Goal: Task Accomplishment & Management: Complete application form

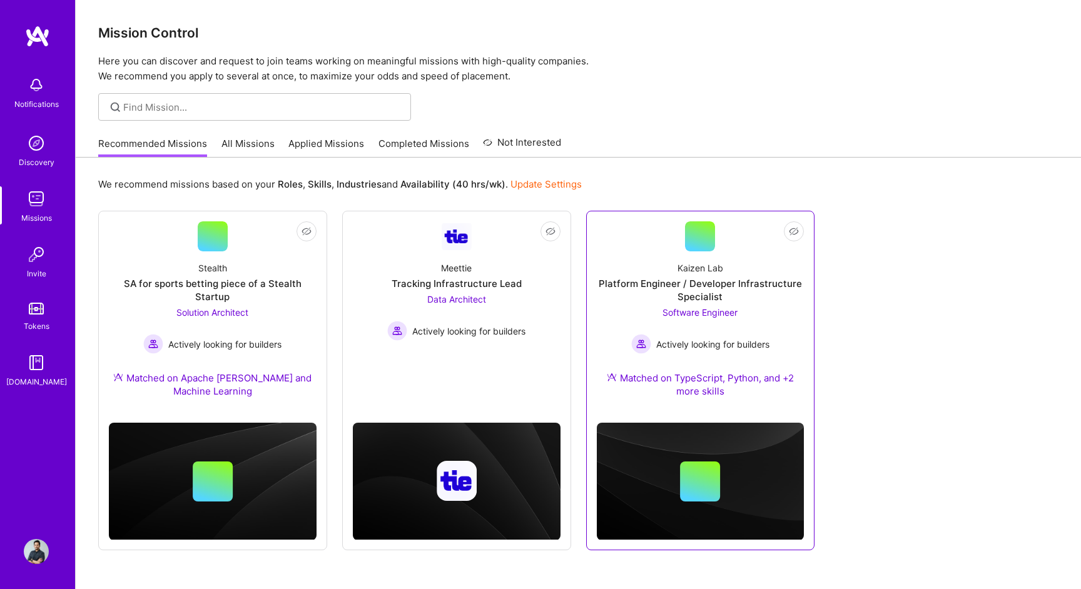
click at [682, 262] on div "Kaizen Lab" at bounding box center [700, 267] width 46 height 13
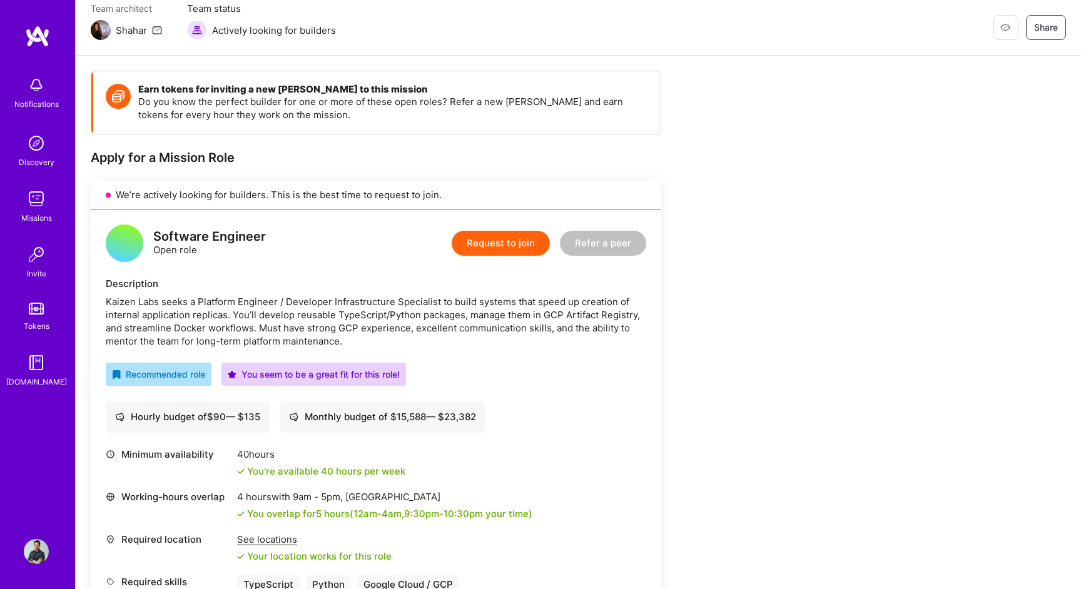
scroll to position [118, 0]
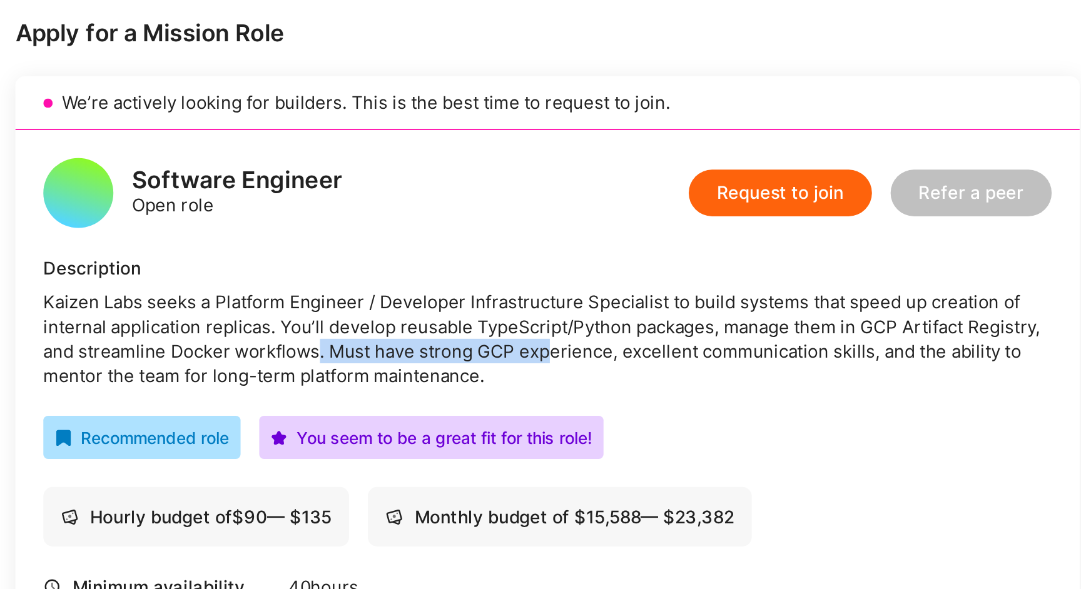
drag, startPoint x: 252, startPoint y: 319, endPoint x: 376, endPoint y: 316, distance: 123.8
click at [376, 316] on div "Kaizen Labs seeks a Platform Engineer / Developer Infrastructure Specialist to …" at bounding box center [376, 316] width 540 height 53
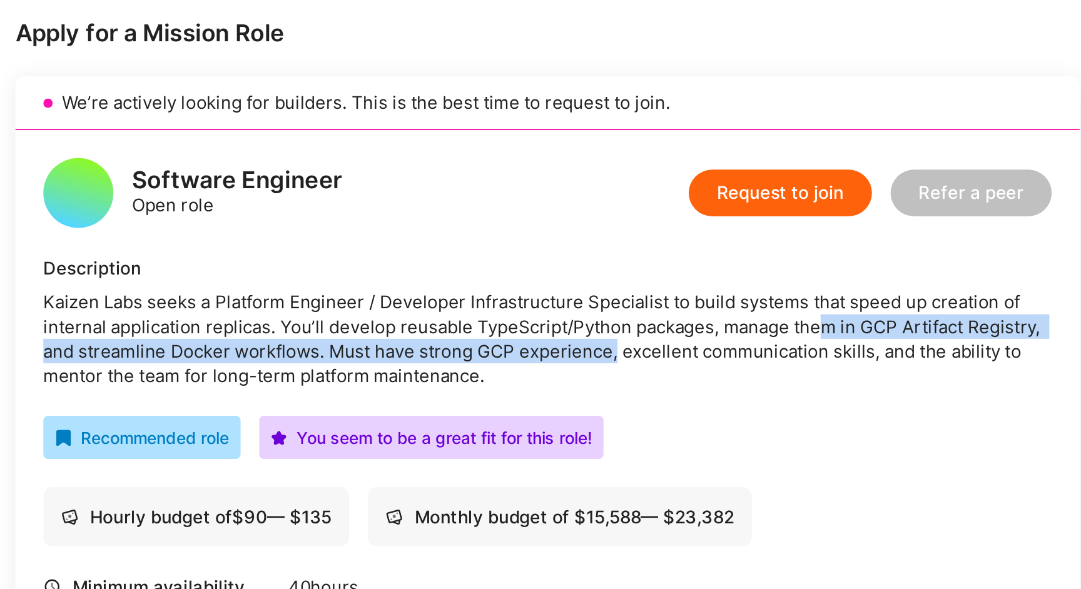
drag, startPoint x: 413, startPoint y: 322, endPoint x: 523, endPoint y: 315, distance: 110.3
click at [523, 315] on div "Kaizen Labs seeks a Platform Engineer / Developer Infrastructure Specialist to …" at bounding box center [376, 316] width 540 height 53
click at [555, 327] on div "Kaizen Labs seeks a Platform Engineer / Developer Infrastructure Specialist to …" at bounding box center [376, 316] width 540 height 53
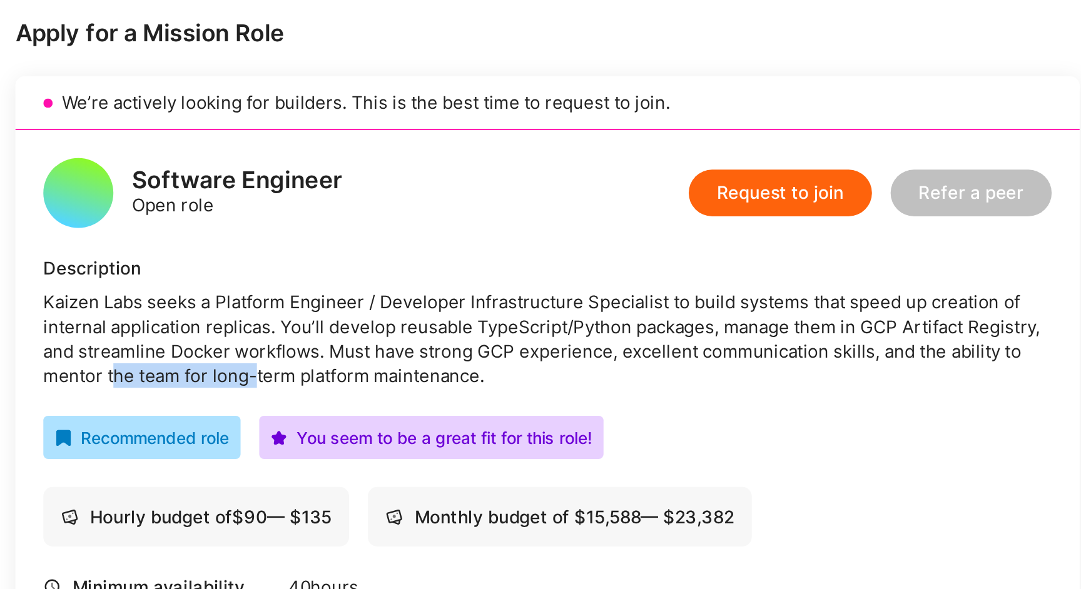
drag, startPoint x: 141, startPoint y: 336, endPoint x: 218, endPoint y: 336, distance: 76.9
click at [218, 336] on div "Kaizen Labs seeks a Platform Engineer / Developer Infrastructure Specialist to …" at bounding box center [376, 316] width 540 height 53
click at [242, 336] on div "Kaizen Labs seeks a Platform Engineer / Developer Infrastructure Specialist to …" at bounding box center [376, 316] width 540 height 53
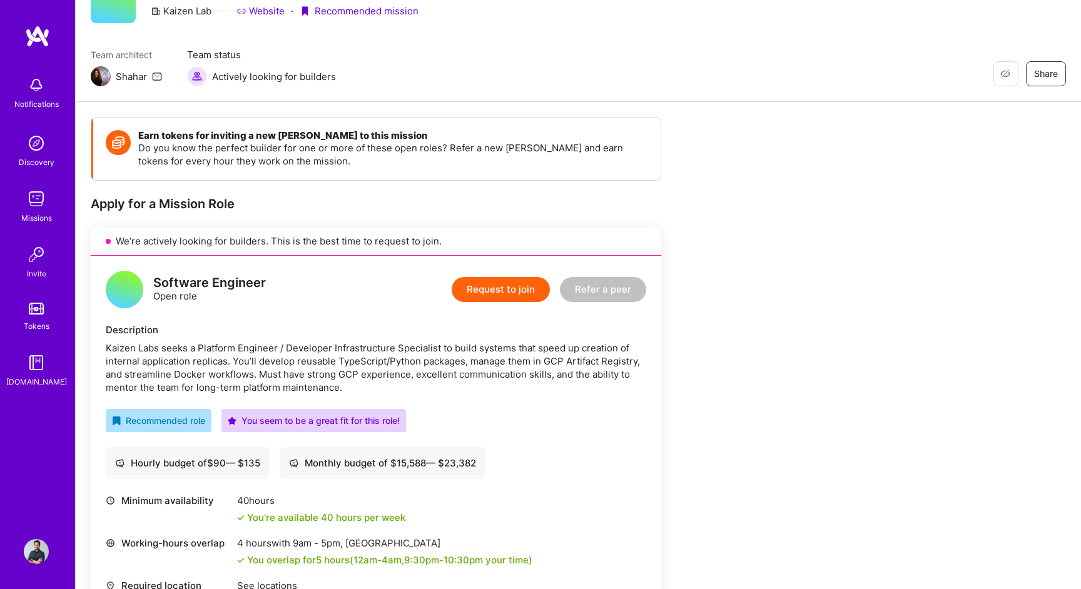
scroll to position [71, 0]
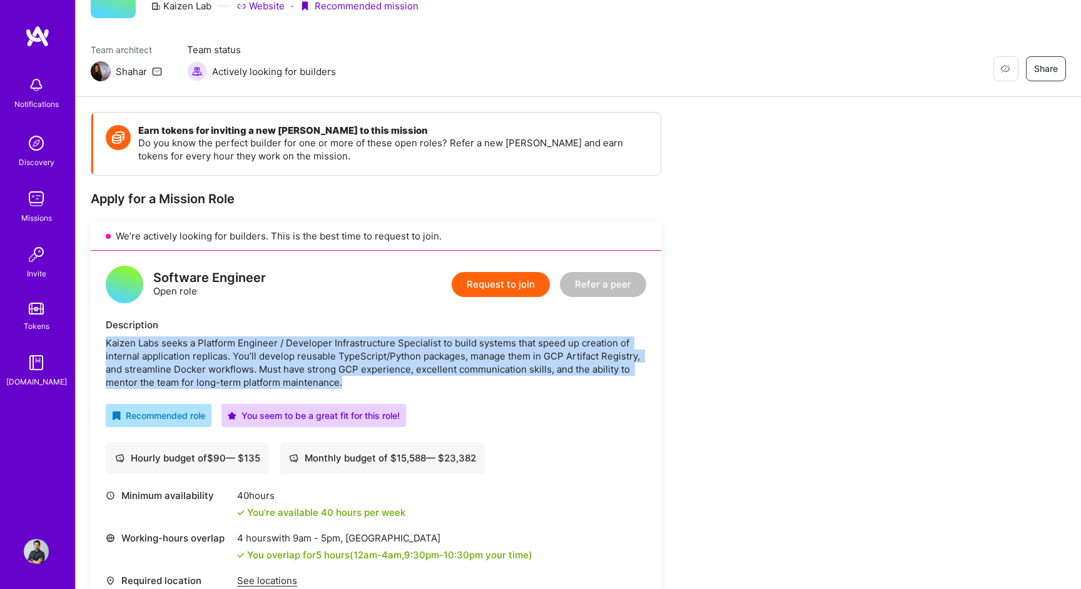
drag, startPoint x: 348, startPoint y: 380, endPoint x: 99, endPoint y: 341, distance: 252.6
click at [99, 341] on div "Software Engineer Open role Request to join Refer a peer Description Kaizen Lab…" at bounding box center [376, 474] width 570 height 446
copy div "Kaizen Labs seeks a Platform Engineer / Developer Infrastructure Specialist to …"
click at [42, 206] on img at bounding box center [36, 198] width 25 height 25
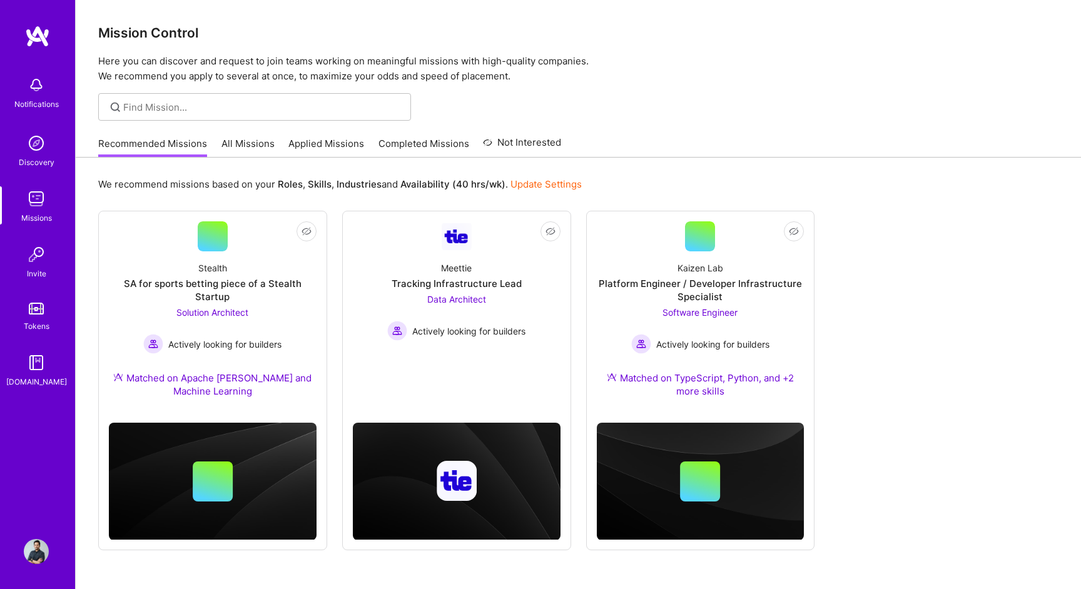
click at [338, 153] on link "Applied Missions" at bounding box center [326, 147] width 76 height 21
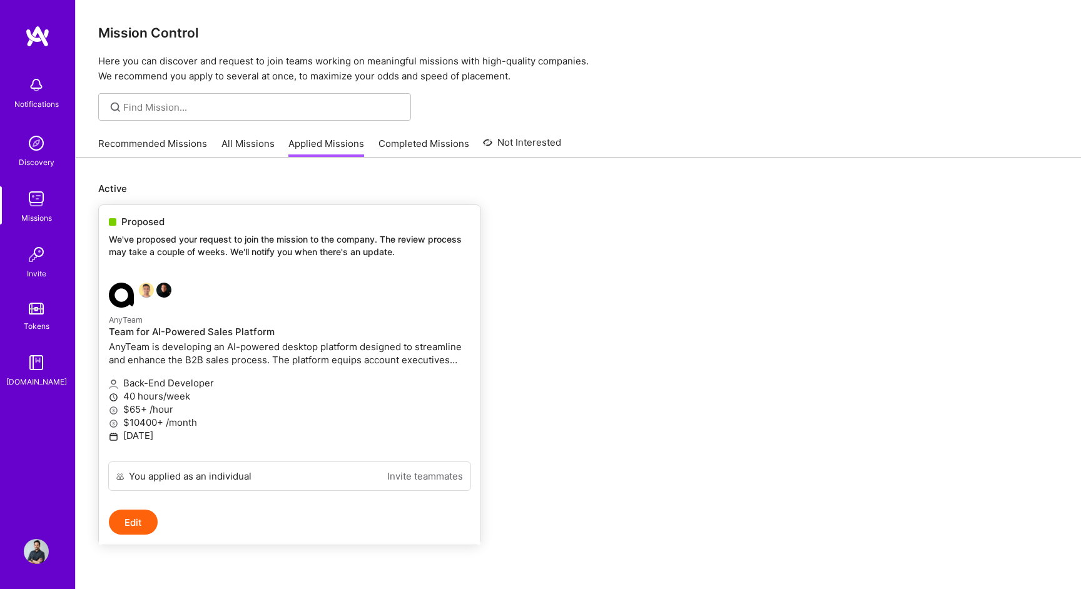
click at [270, 241] on p "We've proposed your request to join the mission to the company. The review proc…" at bounding box center [289, 245] width 361 height 24
click at [253, 233] on p "We've proposed your request to join the mission to the company. The review proc…" at bounding box center [289, 245] width 361 height 24
click at [132, 527] on button "Edit" at bounding box center [133, 522] width 49 height 25
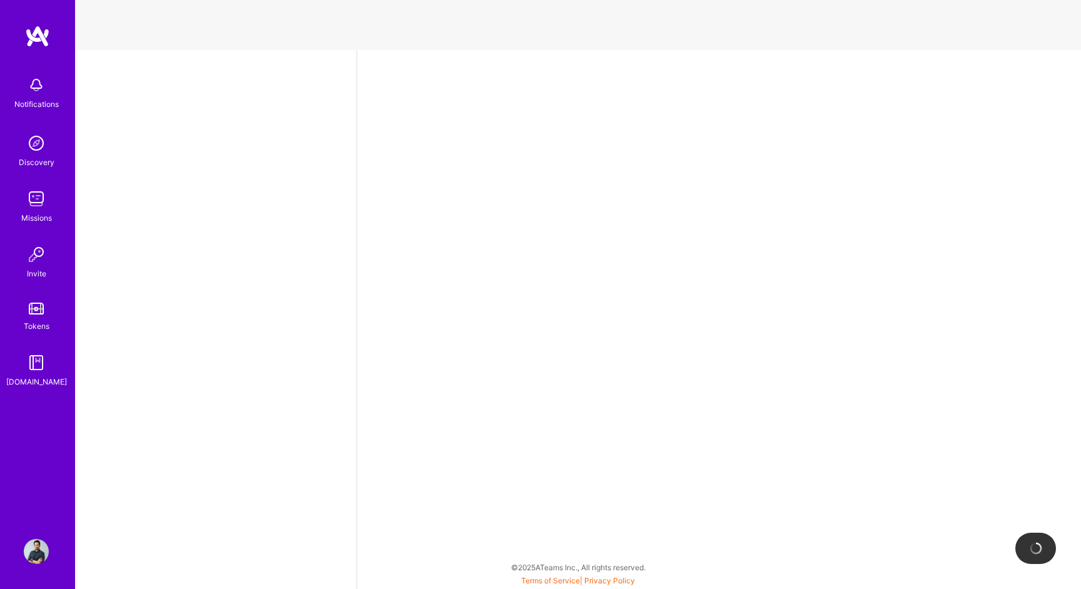
select select "IN"
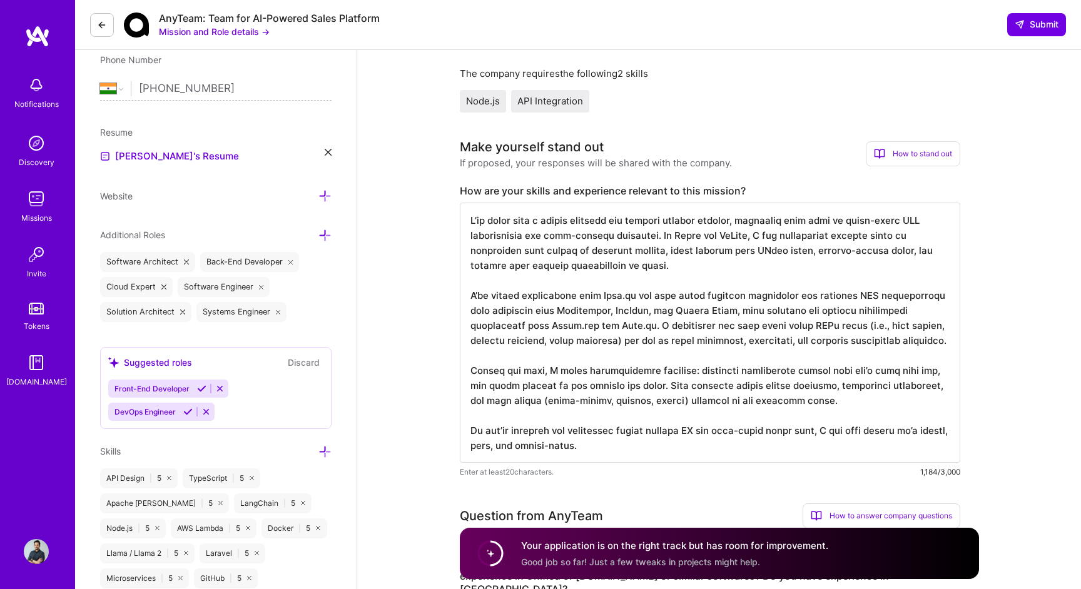
scroll to position [275, 0]
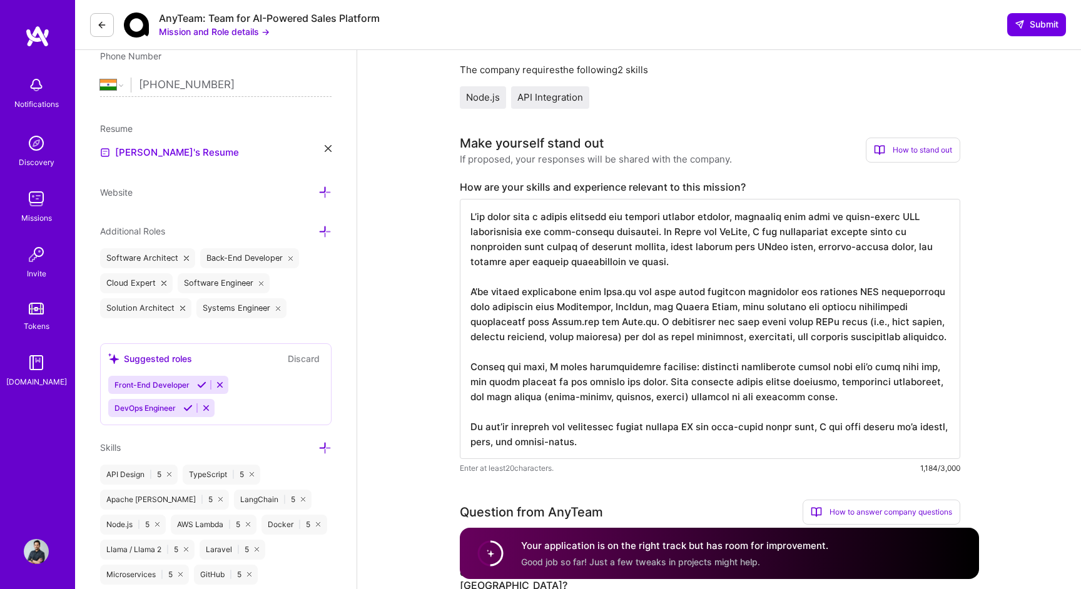
click at [709, 233] on textarea at bounding box center [710, 329] width 500 height 260
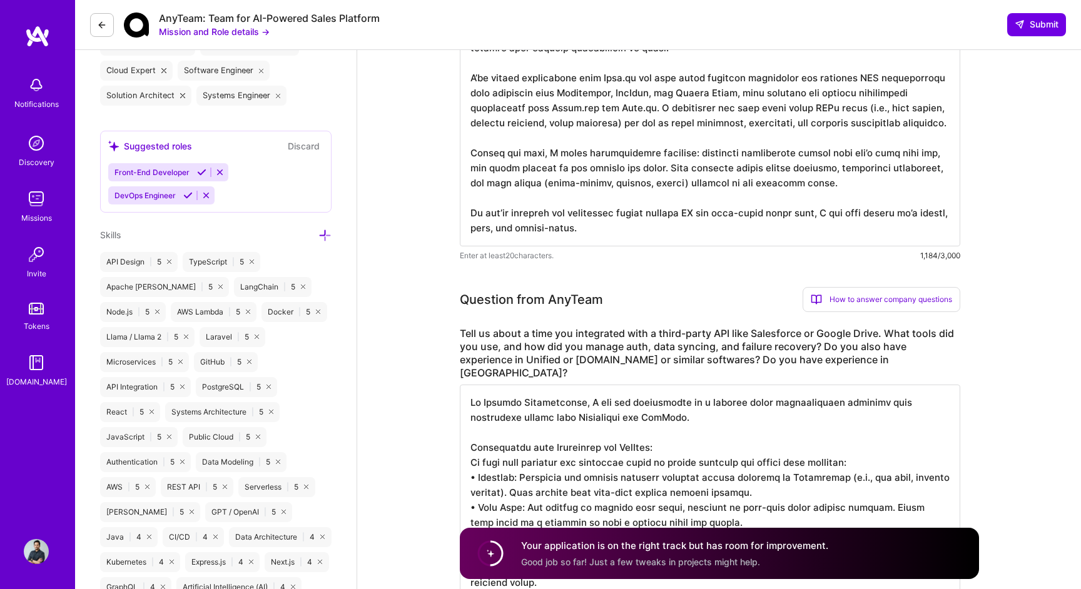
scroll to position [663, 0]
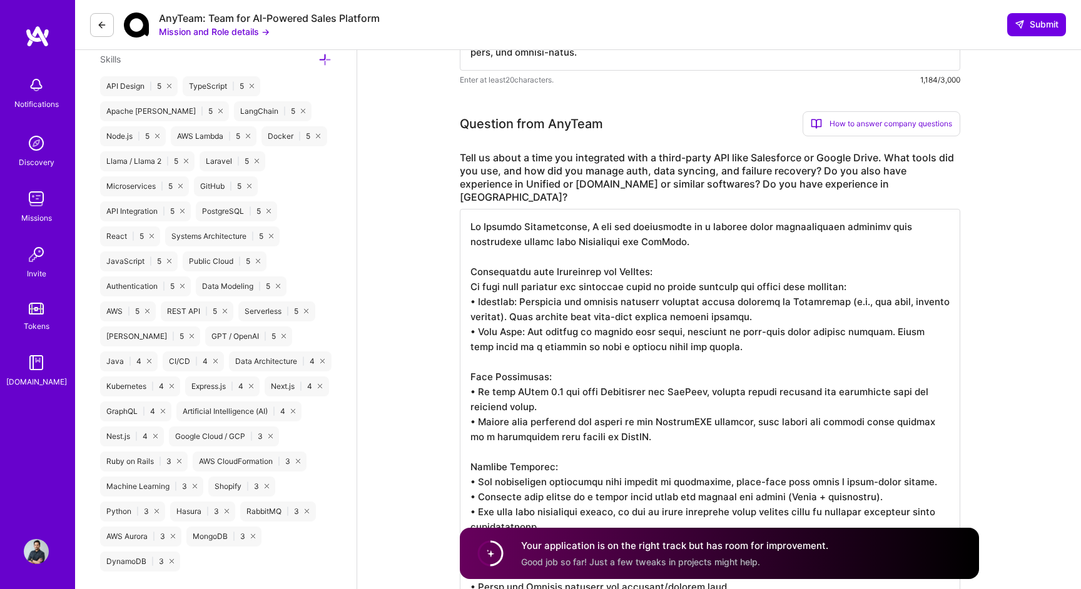
click at [559, 255] on textarea at bounding box center [710, 504] width 500 height 590
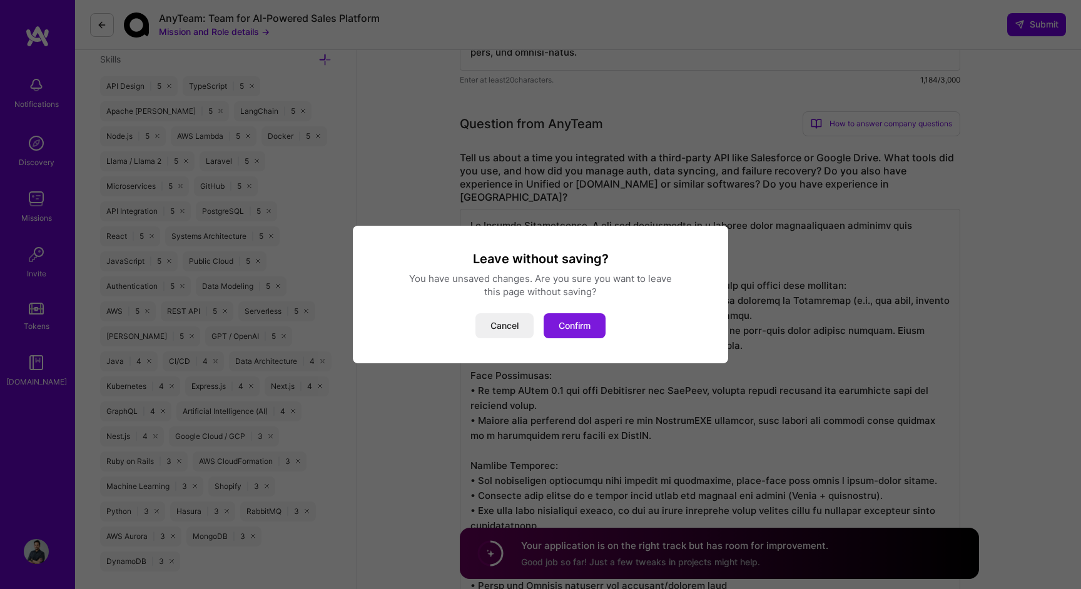
click at [593, 321] on button "Confirm" at bounding box center [574, 325] width 62 height 25
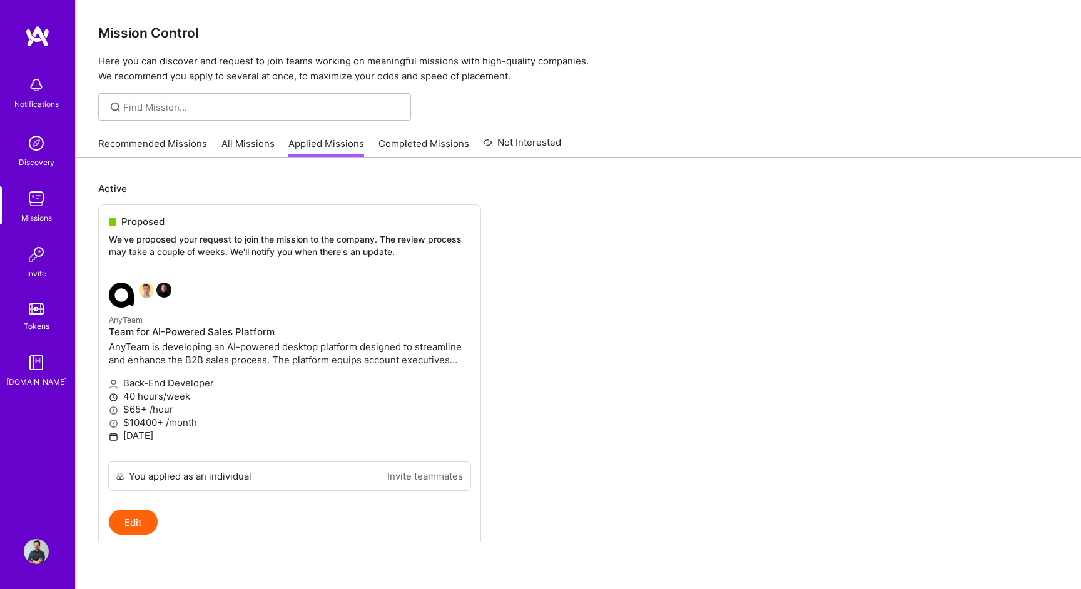
click at [214, 144] on div "Recommended Missions All Missions Applied Missions Completed Missions Not Inter…" at bounding box center [329, 143] width 463 height 27
click at [236, 144] on link "All Missions" at bounding box center [247, 147] width 53 height 21
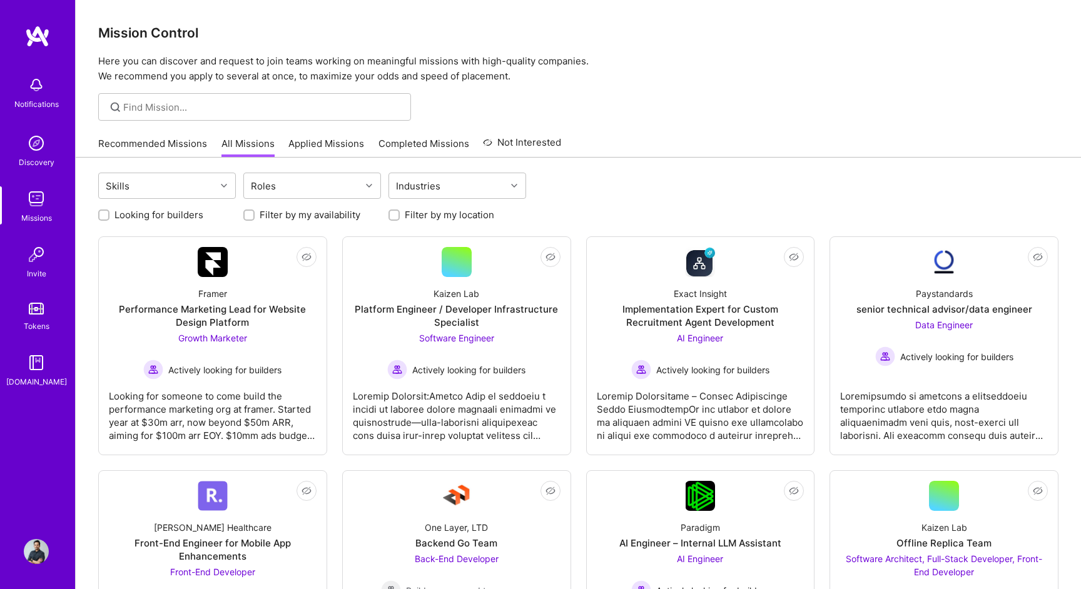
click at [136, 146] on link "Recommended Missions" at bounding box center [152, 147] width 109 height 21
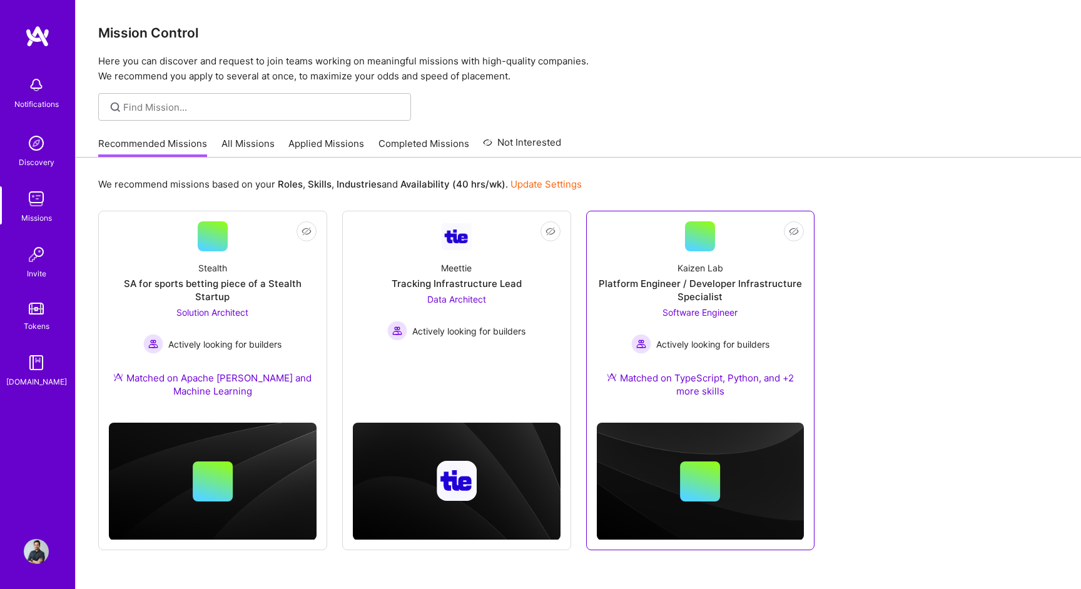
click at [658, 285] on div "Platform Engineer / Developer Infrastructure Specialist" at bounding box center [701, 290] width 208 height 26
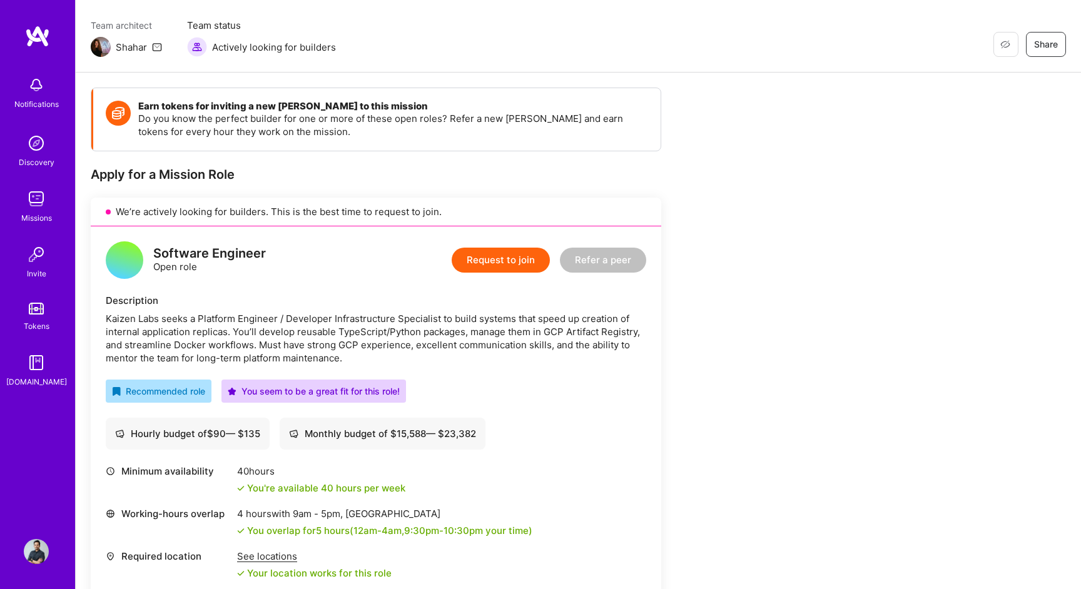
scroll to position [97, 0]
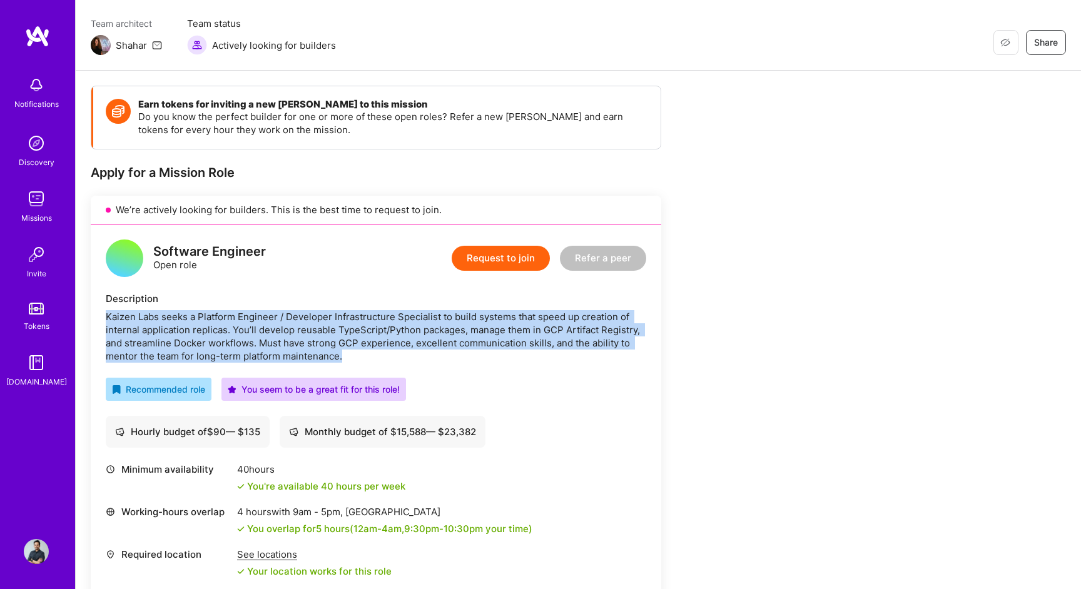
drag, startPoint x: 349, startPoint y: 351, endPoint x: 108, endPoint y: 314, distance: 243.7
click at [108, 314] on div "Kaizen Labs seeks a Platform Engineer / Developer Infrastructure Specialist to …" at bounding box center [376, 336] width 540 height 53
copy div "Kaizen Labs seeks a Platform Engineer / Developer Infrastructure Specialist to …"
click at [513, 268] on button "Request to join" at bounding box center [501, 258] width 98 height 25
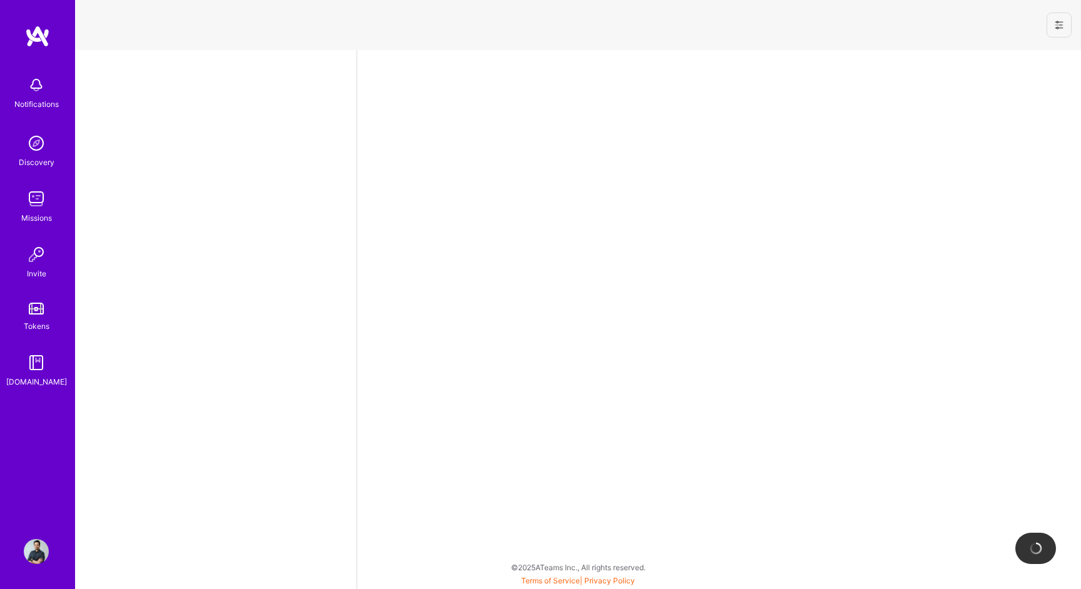
select select "IN"
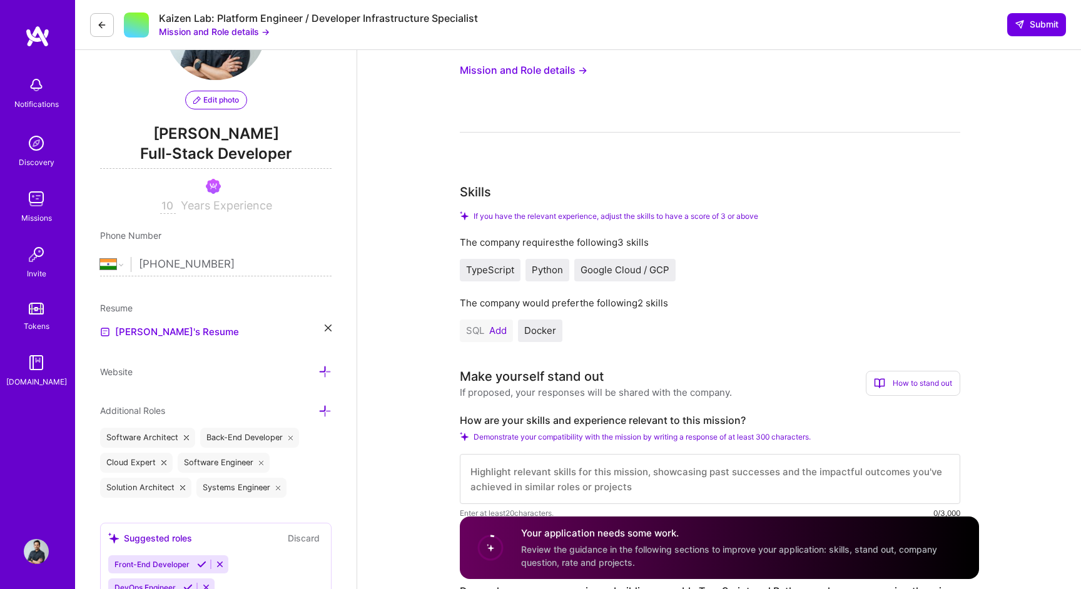
scroll to position [96, 0]
click at [506, 262] on div "TypeScript" at bounding box center [490, 269] width 61 height 23
click at [492, 271] on span "TypeScript" at bounding box center [490, 269] width 48 height 12
click at [502, 330] on button "Add" at bounding box center [498, 330] width 18 height 10
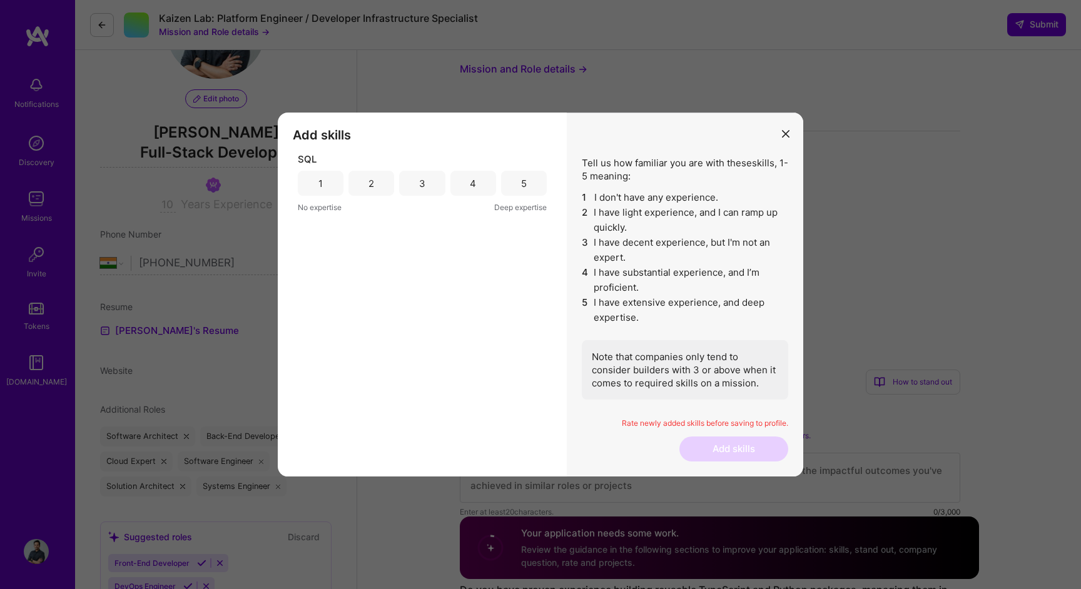
click at [525, 185] on div "5" at bounding box center [524, 183] width 6 height 13
click at [722, 441] on button "Add skills" at bounding box center [733, 448] width 109 height 25
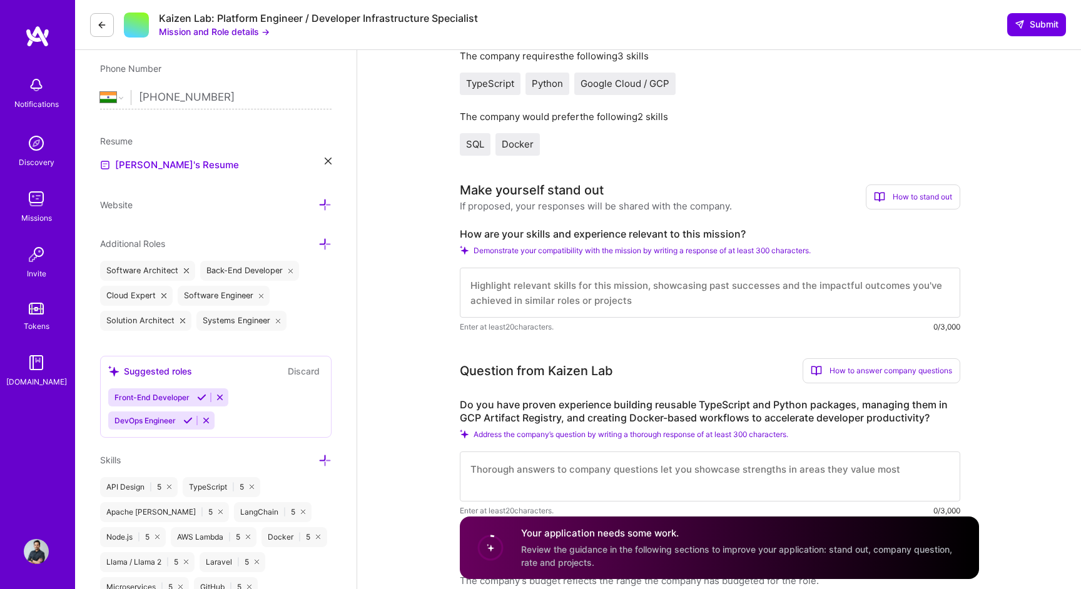
scroll to position [267, 0]
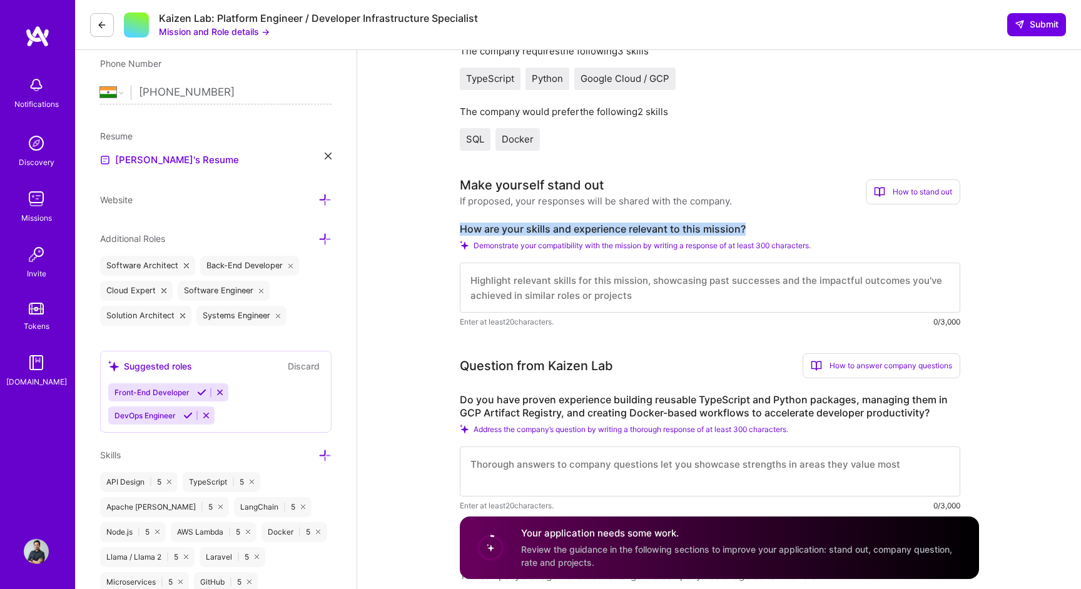
drag, startPoint x: 750, startPoint y: 231, endPoint x: 511, endPoint y: 215, distance: 239.4
click at [511, 215] on div "Make yourself stand out If proposed, your responses will be shared with the com…" at bounding box center [710, 252] width 500 height 153
copy label "How are your skills and experience relevant to this mission?"
click at [28, 206] on img at bounding box center [36, 198] width 25 height 25
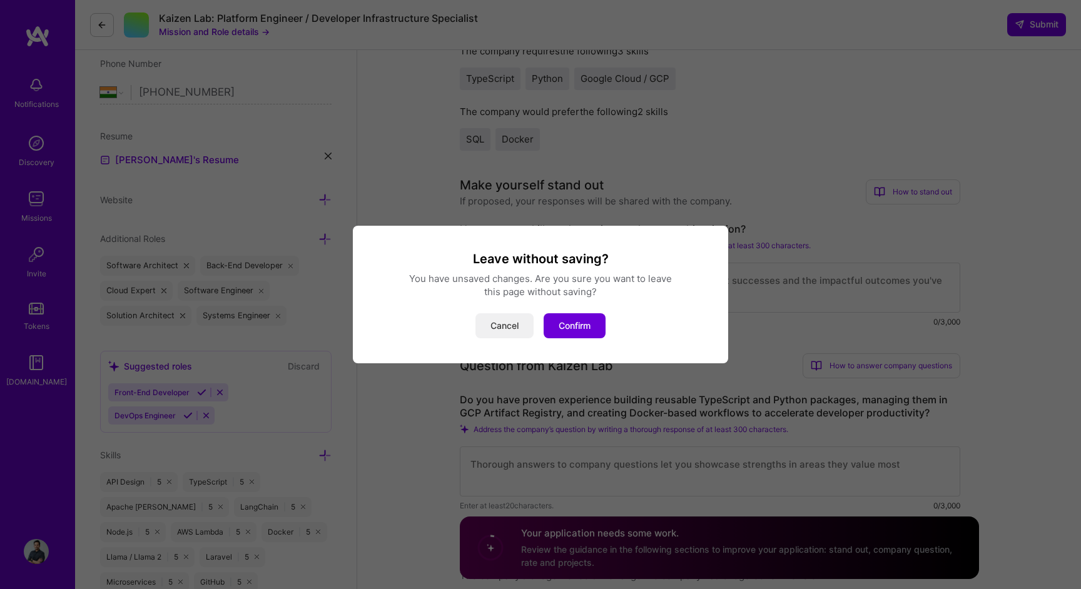
click at [494, 325] on button "Cancel" at bounding box center [504, 325] width 58 height 25
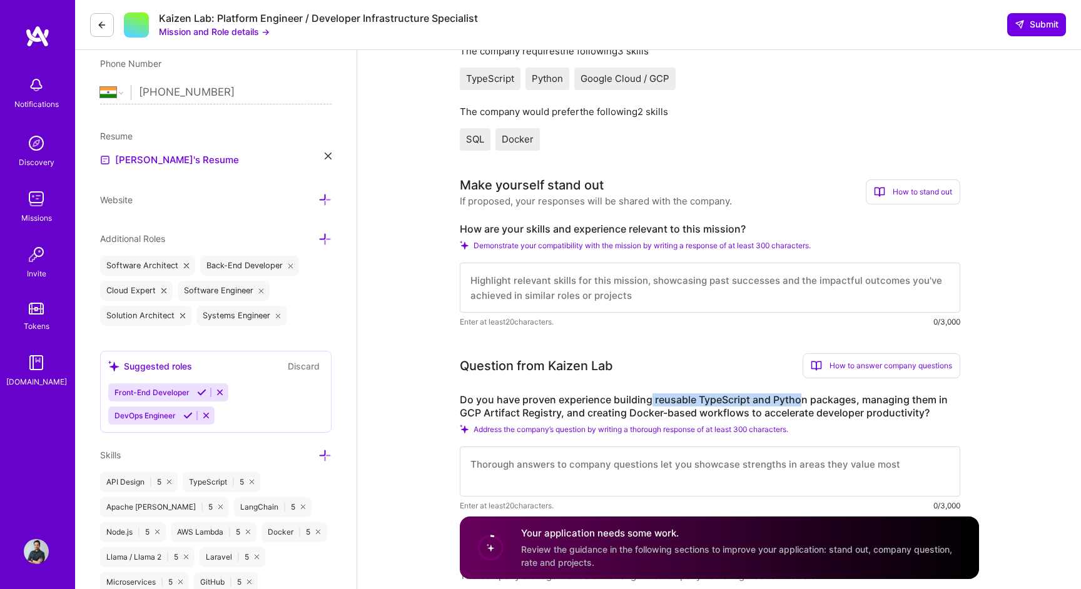
drag, startPoint x: 650, startPoint y: 398, endPoint x: 801, endPoint y: 398, distance: 151.3
click at [801, 398] on label "Do you have proven experience building reusable TypeScript and Python packages,…" at bounding box center [710, 406] width 500 height 26
click at [854, 400] on label "Do you have proven experience building reusable TypeScript and Python packages,…" at bounding box center [710, 406] width 500 height 26
drag, startPoint x: 568, startPoint y: 410, endPoint x: 684, endPoint y: 413, distance: 116.3
click at [684, 413] on label "Do you have proven experience building reusable TypeScript and Python packages,…" at bounding box center [710, 406] width 500 height 26
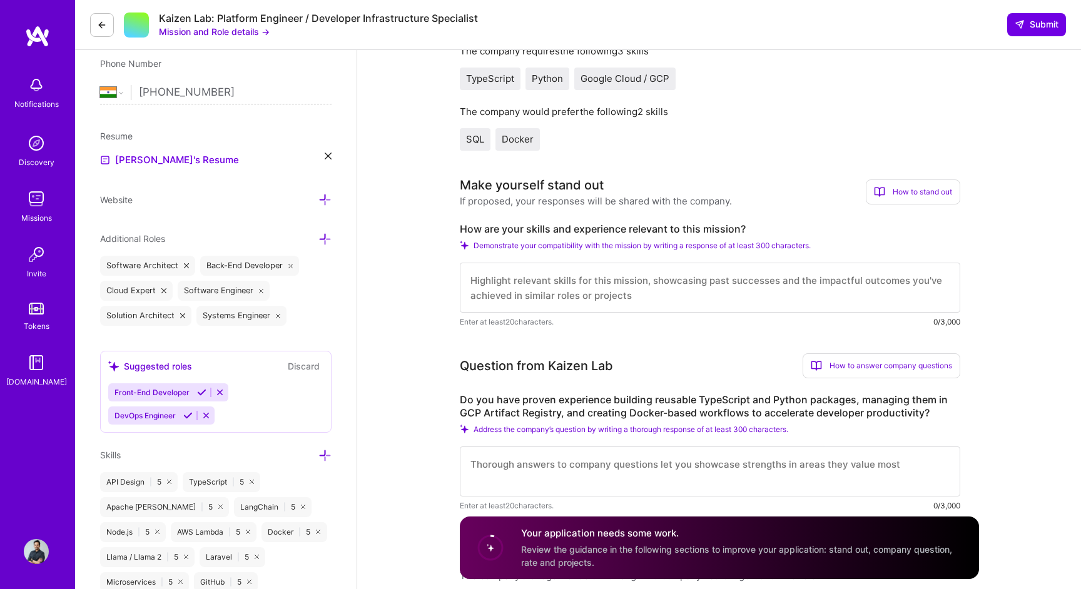
drag, startPoint x: 704, startPoint y: 413, endPoint x: 842, endPoint y: 415, distance: 138.8
click at [842, 415] on label "Do you have proven experience building reusable TypeScript and Python packages,…" at bounding box center [710, 406] width 500 height 26
drag, startPoint x: 885, startPoint y: 411, endPoint x: 801, endPoint y: 411, distance: 83.8
click at [801, 411] on label "Do you have proven experience building reusable TypeScript and Python packages,…" at bounding box center [710, 406] width 500 height 26
click at [869, 413] on label "Do you have proven experience building reusable TypeScript and Python packages,…" at bounding box center [710, 406] width 500 height 26
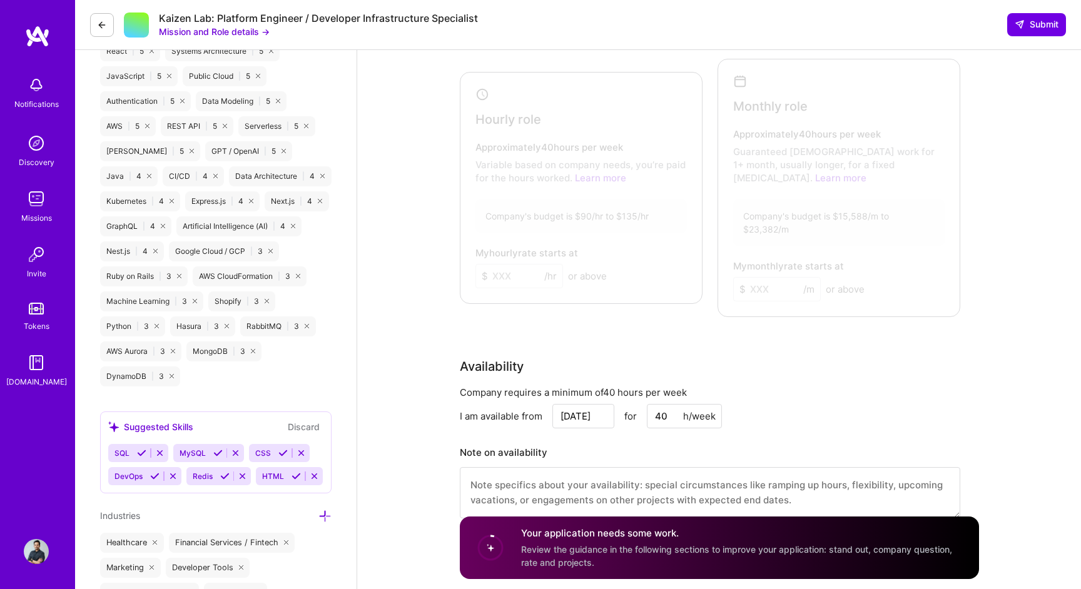
scroll to position [694, 0]
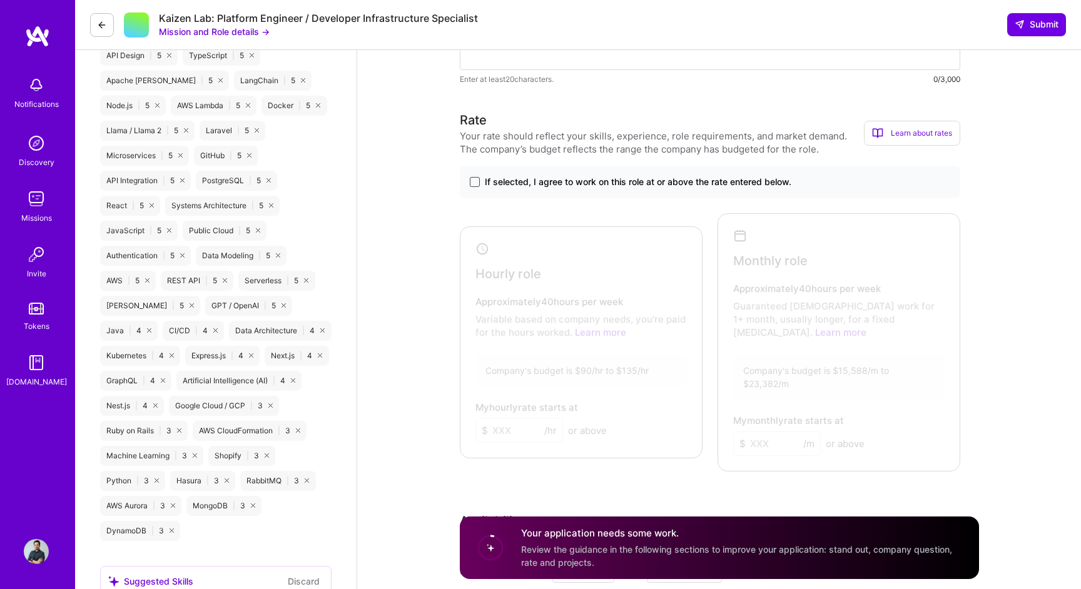
click at [475, 184] on span at bounding box center [475, 182] width 10 height 10
click at [0, 0] on input "If selected, I agree to work on this role at or above the rate entered below." at bounding box center [0, 0] width 0 height 0
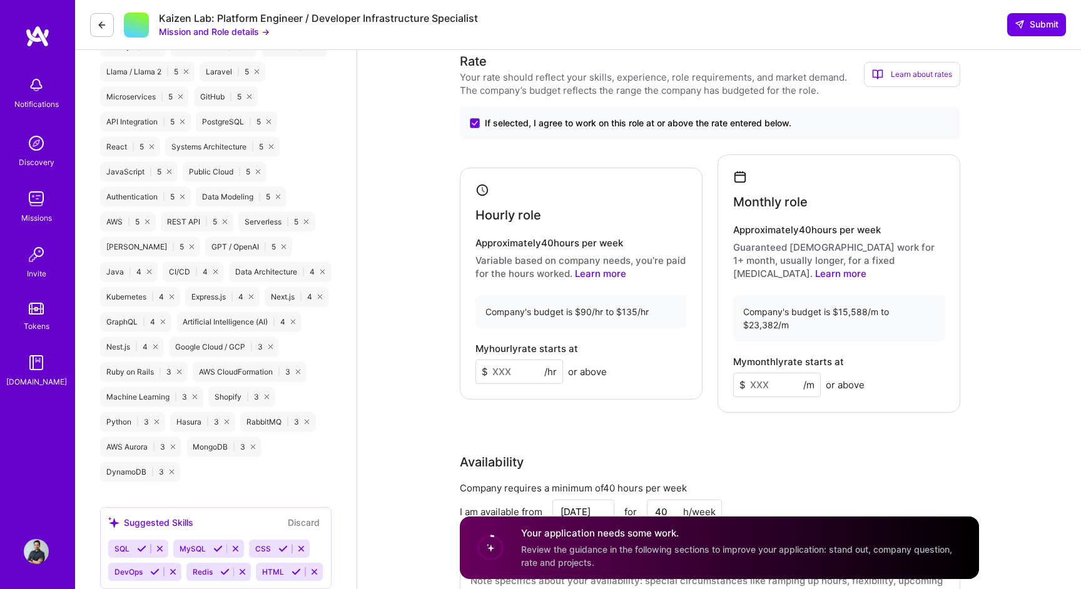
scroll to position [770, 0]
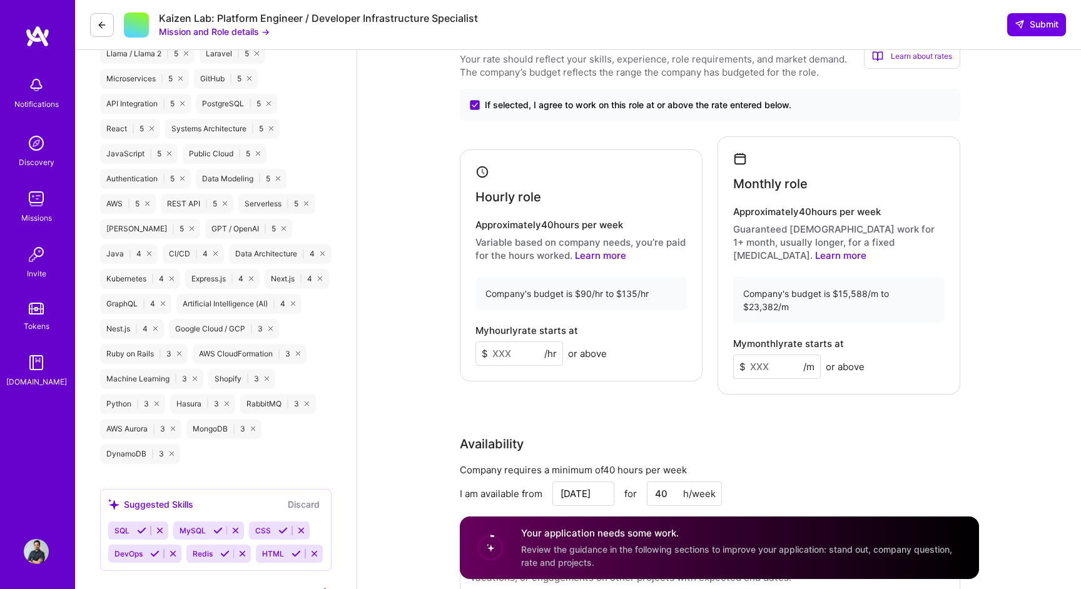
click at [522, 346] on input at bounding box center [519, 353] width 88 height 24
type input "9"
type input "100"
click at [772, 355] on input at bounding box center [777, 367] width 88 height 24
type input "14500"
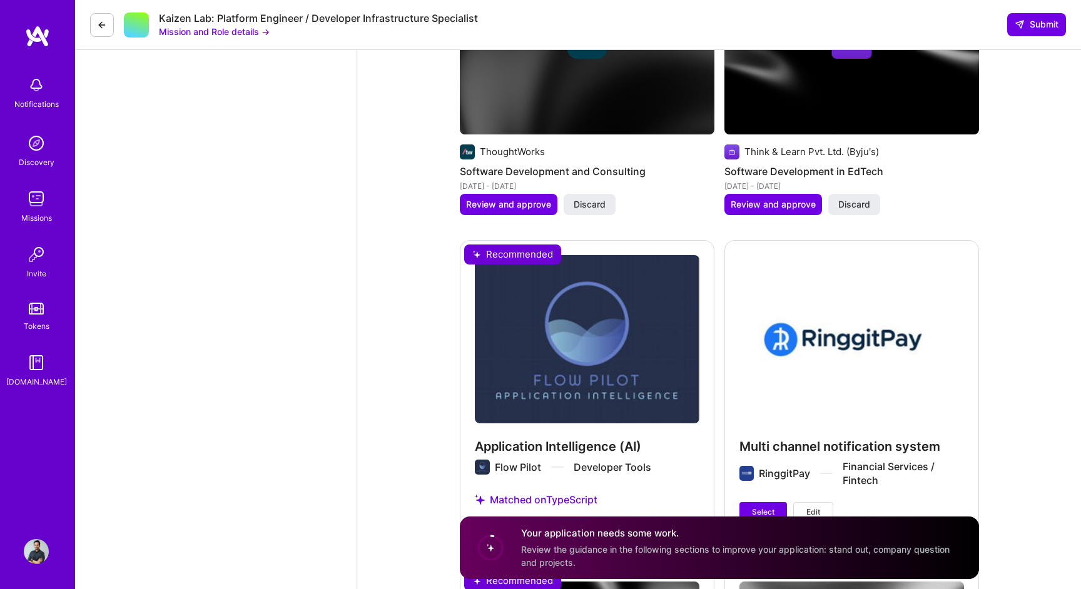
scroll to position [1840, 0]
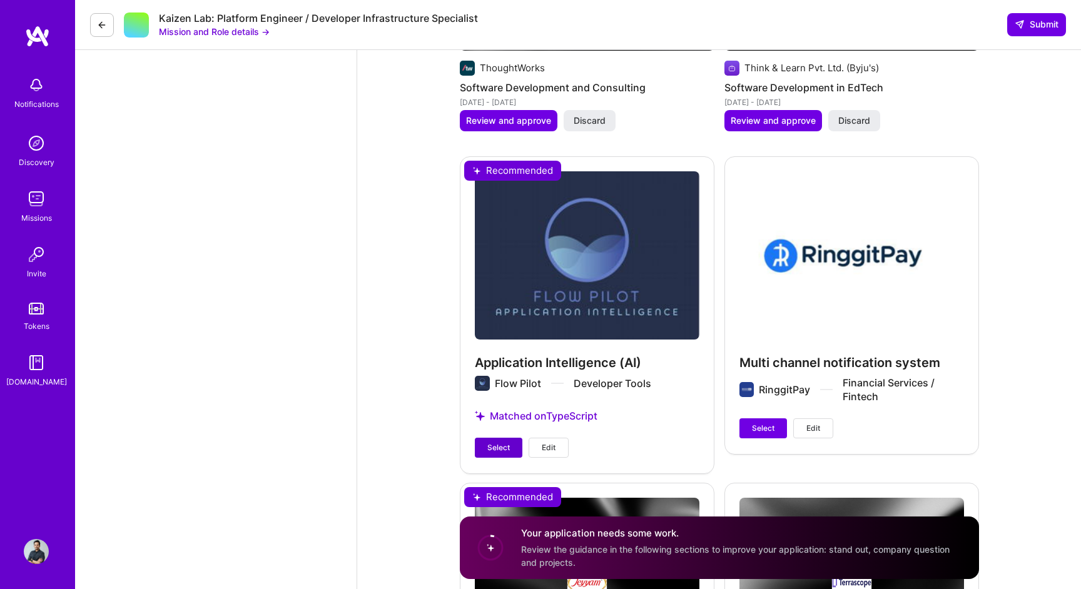
type input "15000"
click at [505, 438] on button "Select" at bounding box center [499, 448] width 48 height 20
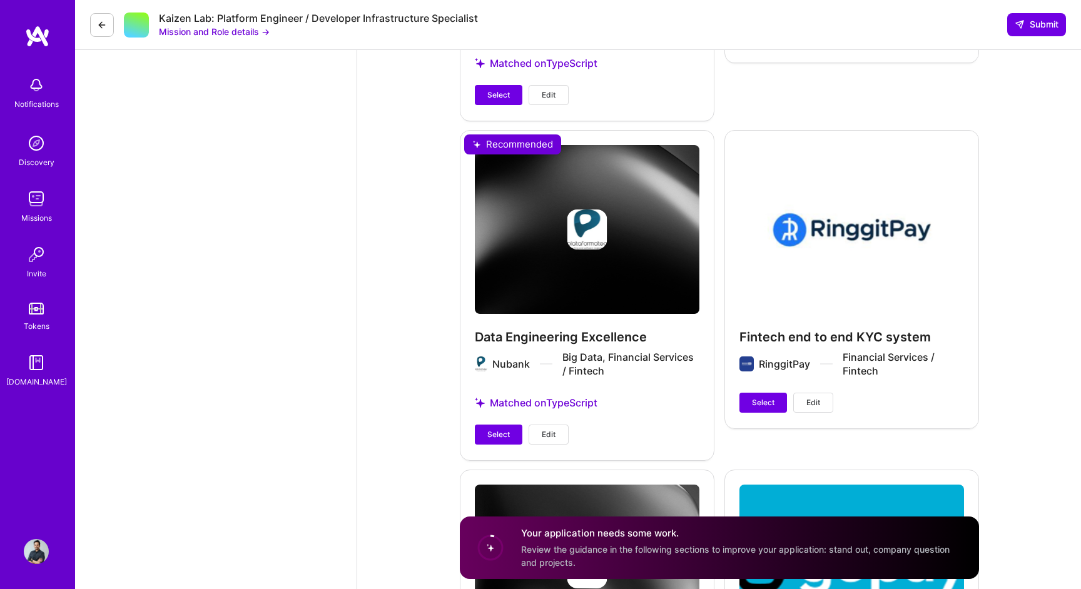
scroll to position [2550, 0]
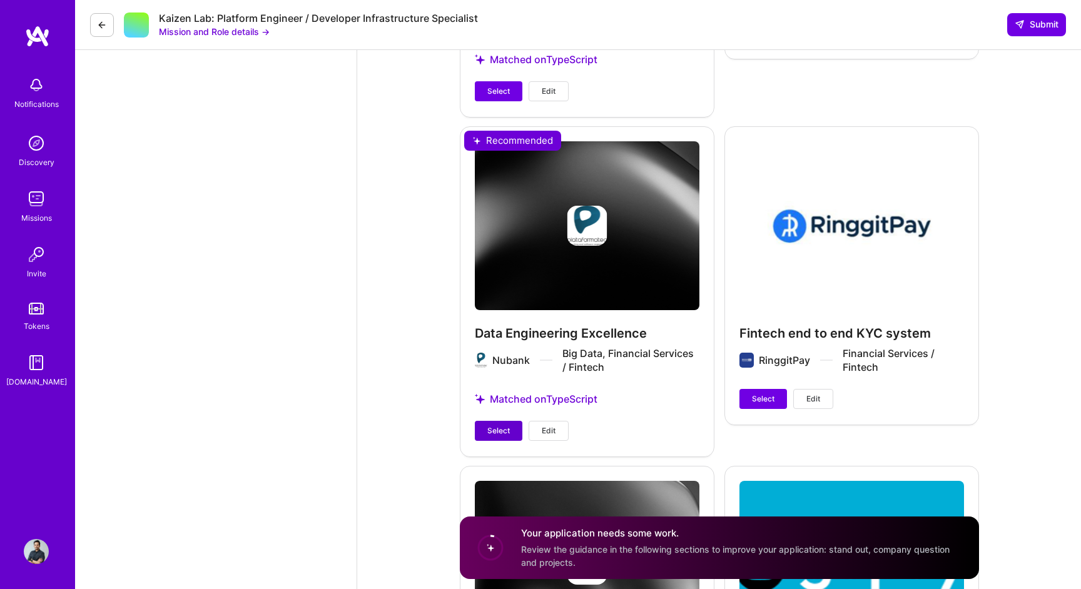
click at [489, 425] on span "Select" at bounding box center [498, 430] width 23 height 11
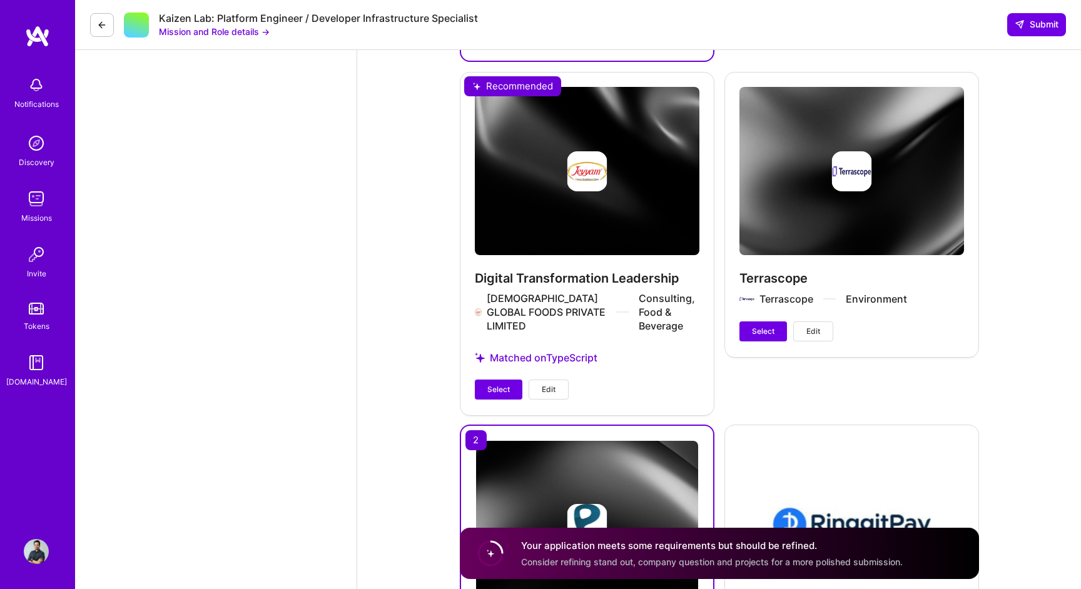
scroll to position [2301, 0]
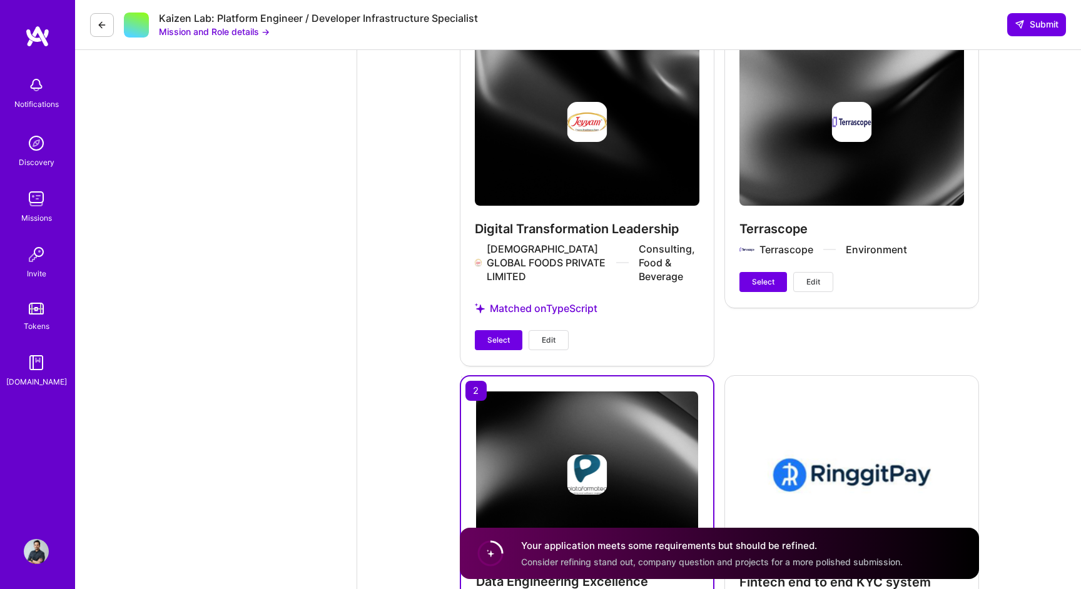
click at [812, 276] on span "Edit" at bounding box center [813, 281] width 14 height 11
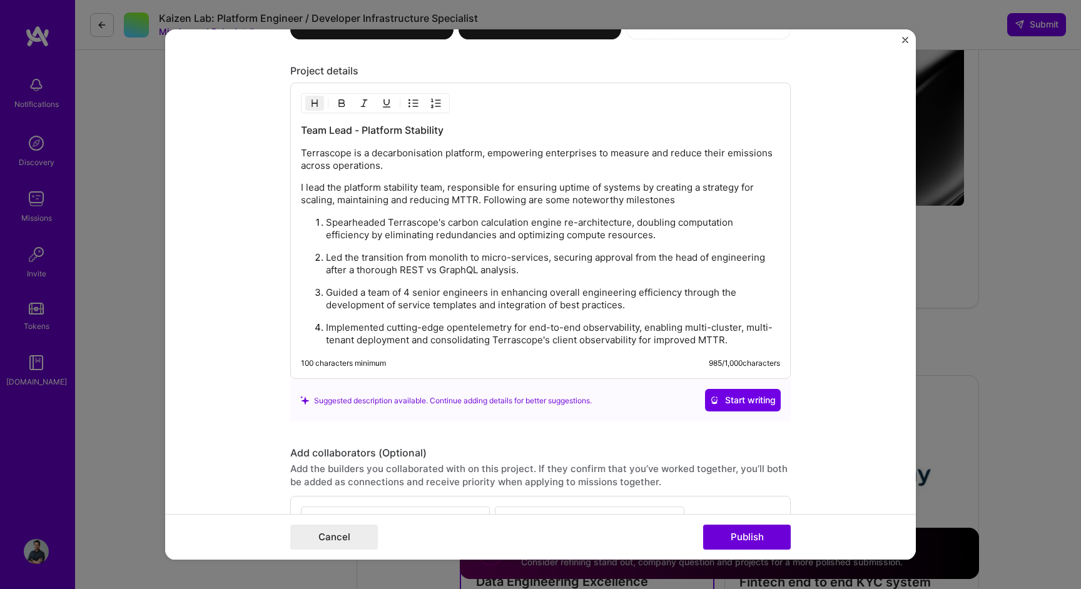
scroll to position [1410, 0]
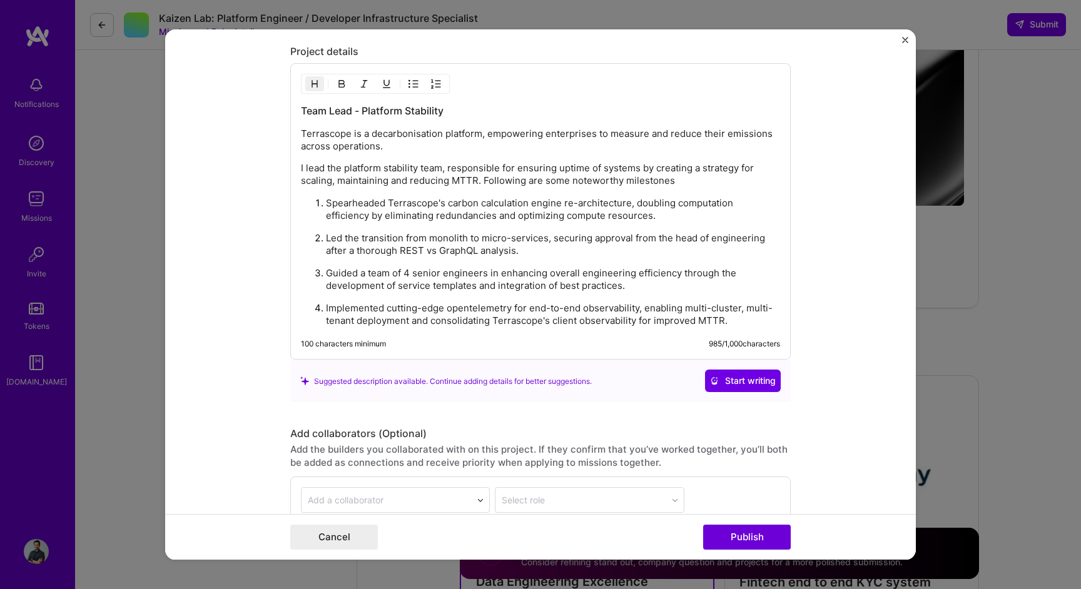
click at [435, 262] on ol "Spearheaded Terrascope's carbon calculation engine re-architecture, doubling co…" at bounding box center [540, 261] width 479 height 131
click at [477, 312] on p "Implemented cutting-edge opentelemetry for end-to-end observability, enabling m…" at bounding box center [553, 314] width 454 height 25
click at [742, 320] on p "Implemented cutting-edge opentelemetry for end-to-end observability, enabling m…" at bounding box center [553, 314] width 454 height 25
click at [385, 306] on p "Implemented cutting-edge opentelemetry for end-to-end observability, enabling m…" at bounding box center [553, 314] width 454 height 25
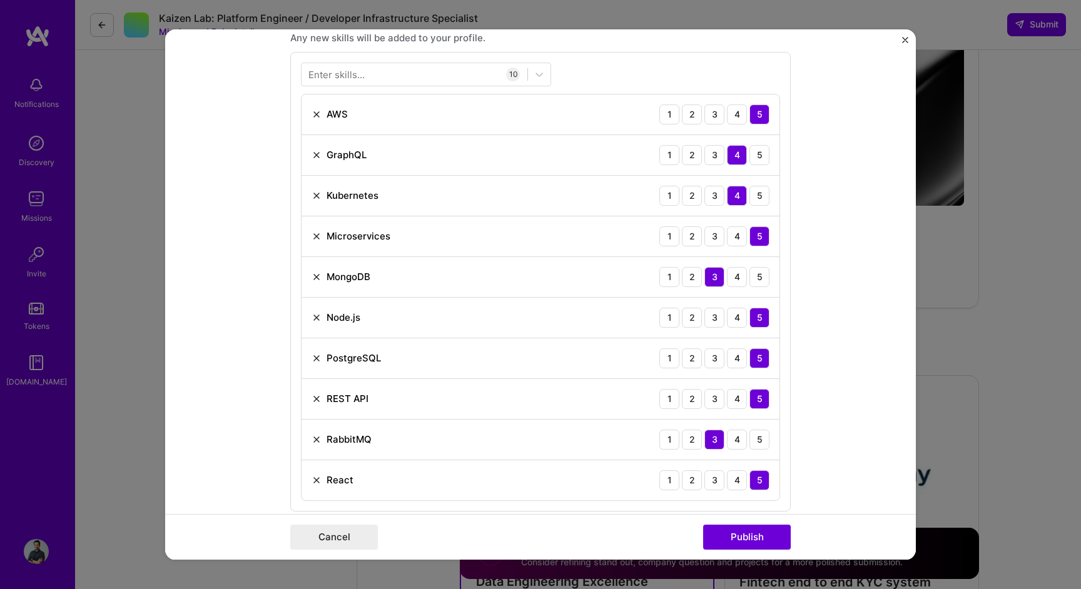
scroll to position [575, 0]
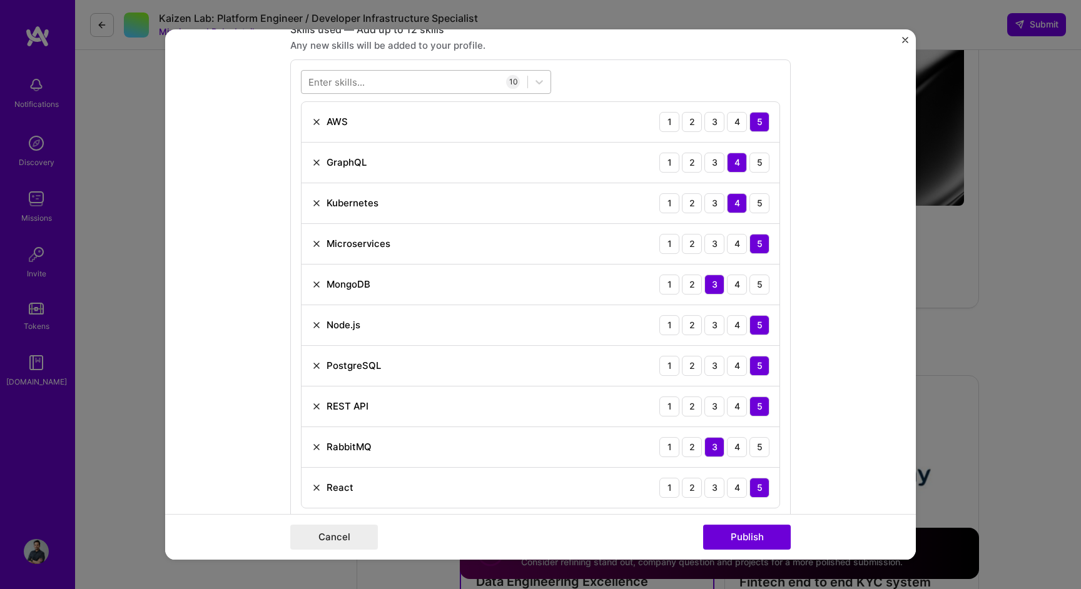
click at [413, 80] on div at bounding box center [414, 82] width 226 height 21
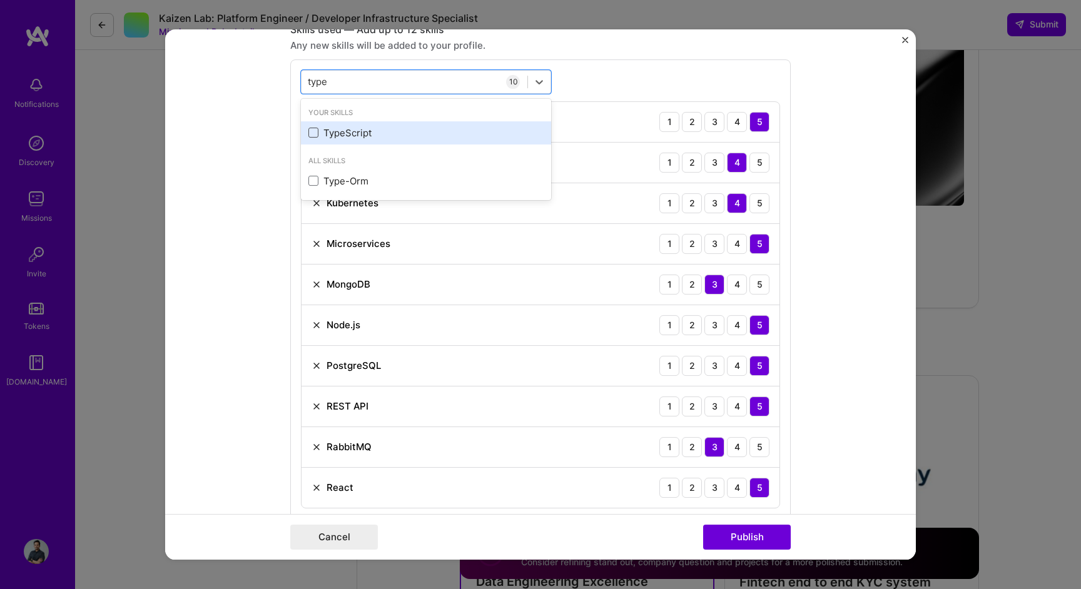
click at [314, 129] on span at bounding box center [313, 133] width 10 height 10
click at [0, 0] on input "checkbox" at bounding box center [0, 0] width 0 height 0
type input "type"
click at [243, 134] on form "Project title Terrascope Company Terrascope Project industry Industry 1 Project…" at bounding box center [540, 294] width 750 height 530
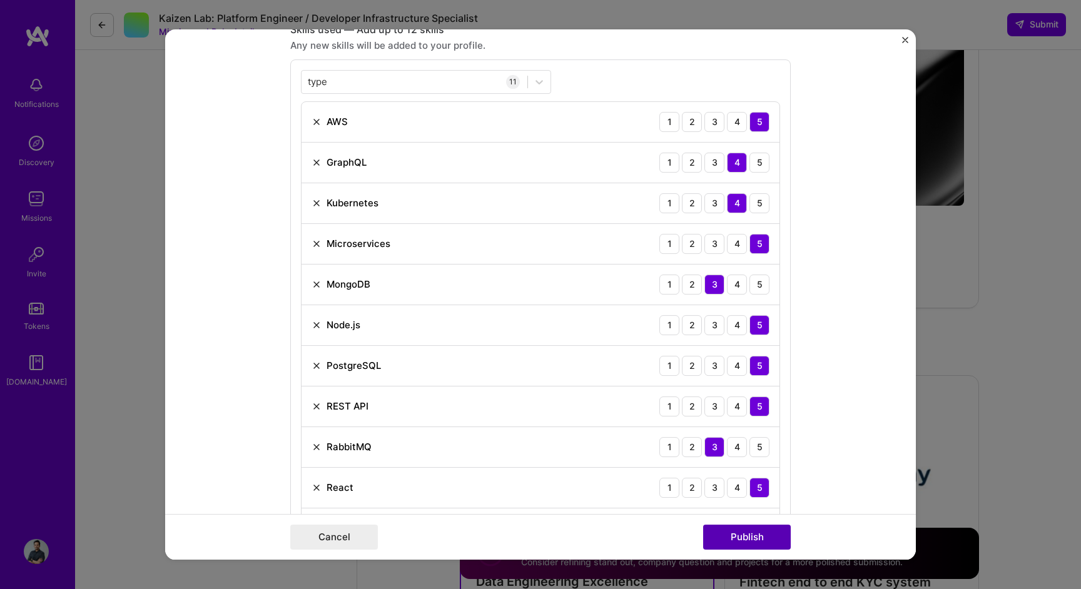
click at [735, 541] on button "Publish" at bounding box center [747, 537] width 88 height 25
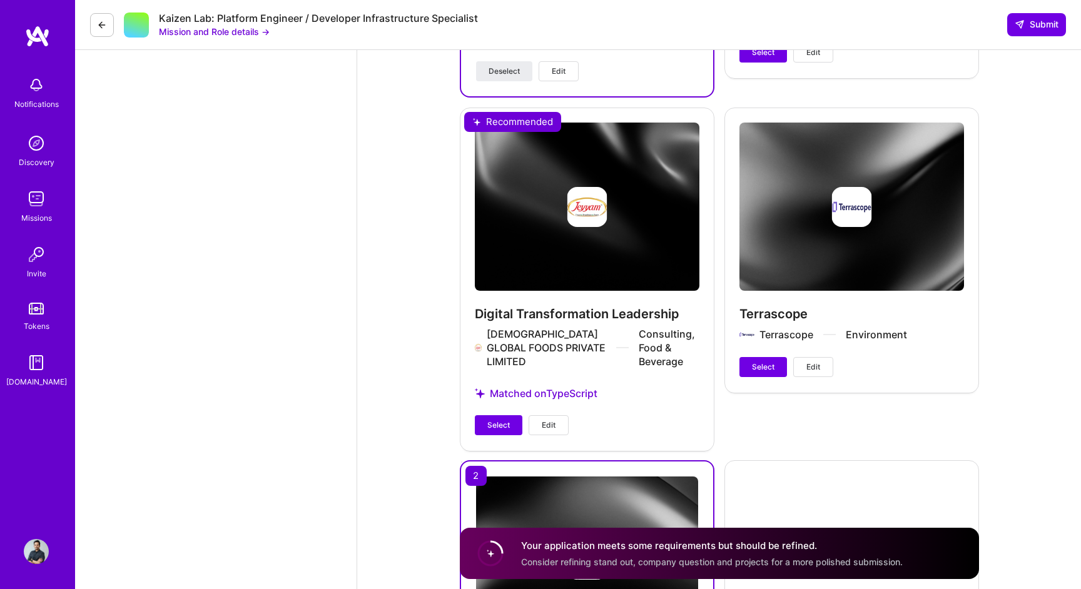
scroll to position [2169, 0]
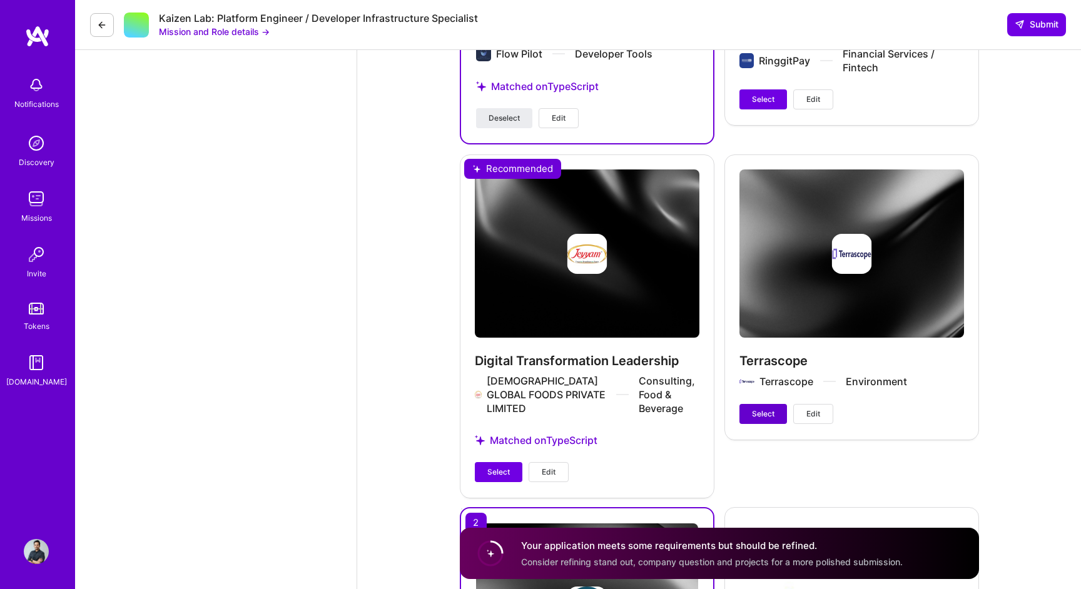
click at [755, 408] on span "Select" at bounding box center [763, 413] width 23 height 11
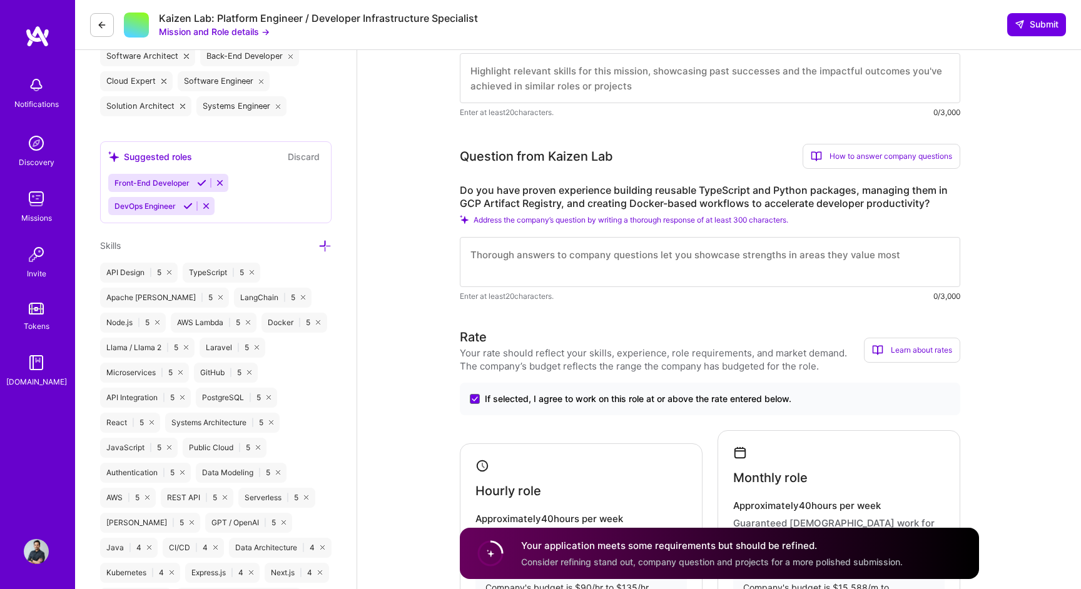
scroll to position [478, 0]
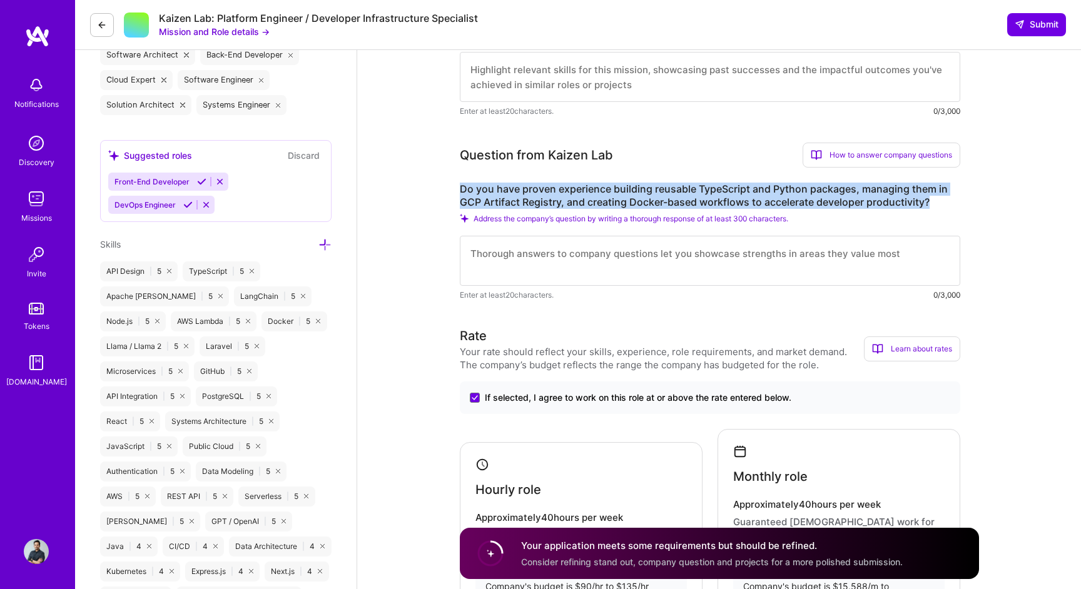
drag, startPoint x: 936, startPoint y: 200, endPoint x: 456, endPoint y: 178, distance: 480.8
copy label "Do you have proven experience building reusable TypeScript and Python packages,…"
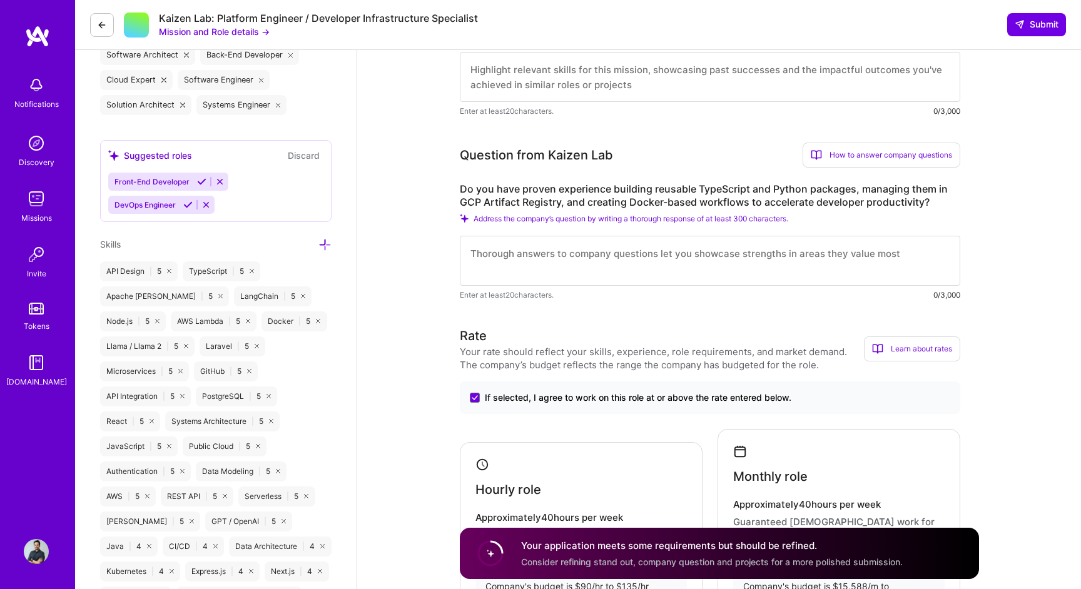
click at [551, 258] on textarea at bounding box center [710, 261] width 500 height 50
paste textarea "Lor. Ip Dolorsitam, C adipi elitsedd EiusModtem incididu, utlaboree do magnaali…"
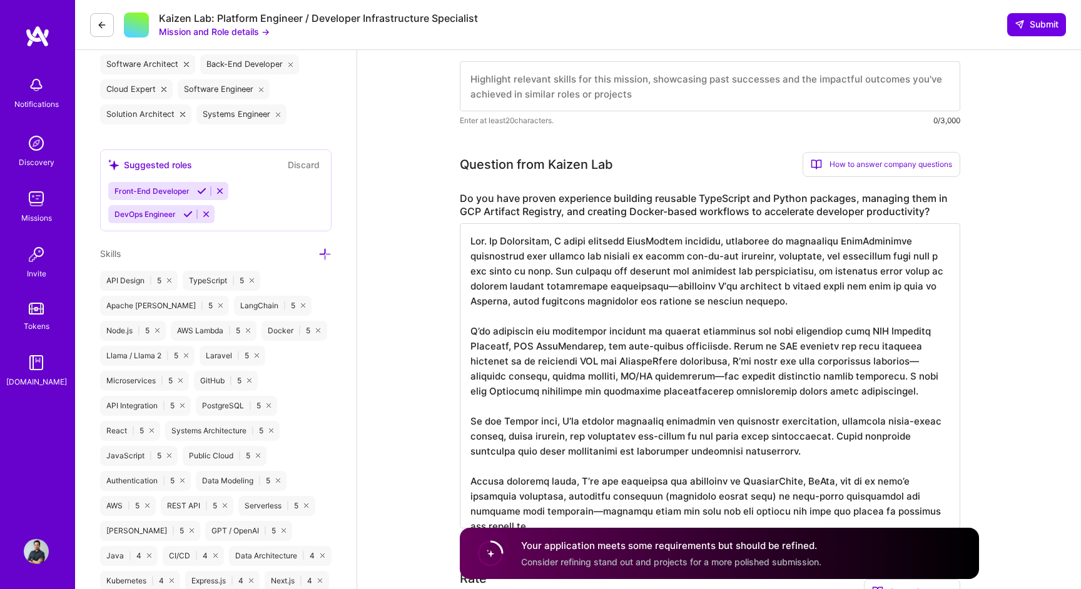
scroll to position [465, 0]
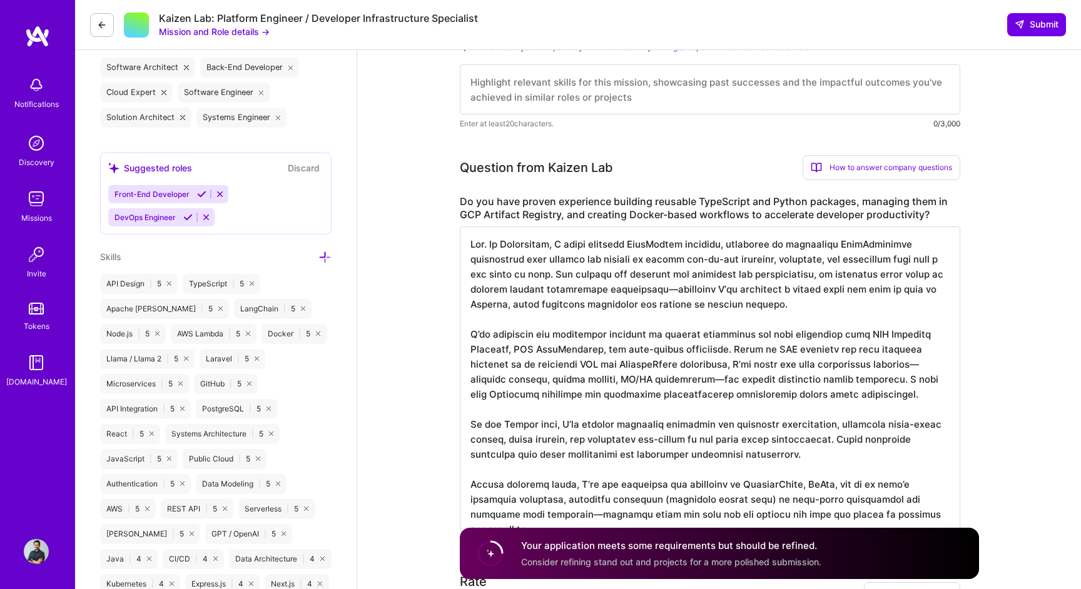
click at [640, 291] on textarea at bounding box center [710, 378] width 500 height 305
click at [700, 381] on textarea at bounding box center [710, 378] width 500 height 305
click at [932, 361] on textarea at bounding box center [710, 378] width 500 height 305
click at [700, 379] on textarea at bounding box center [710, 378] width 500 height 305
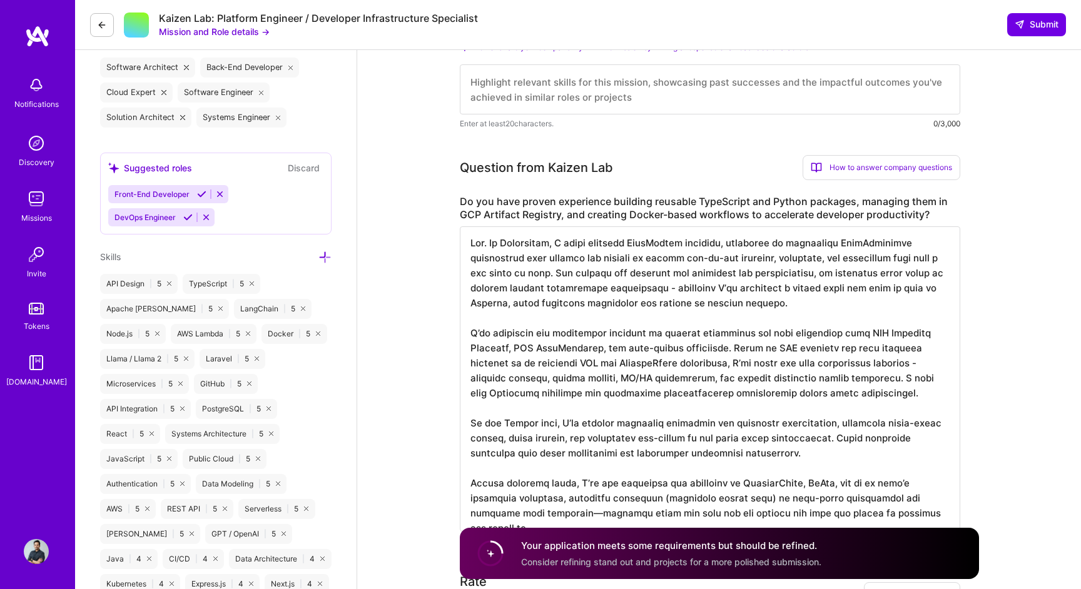
click at [543, 515] on textarea at bounding box center [710, 378] width 500 height 305
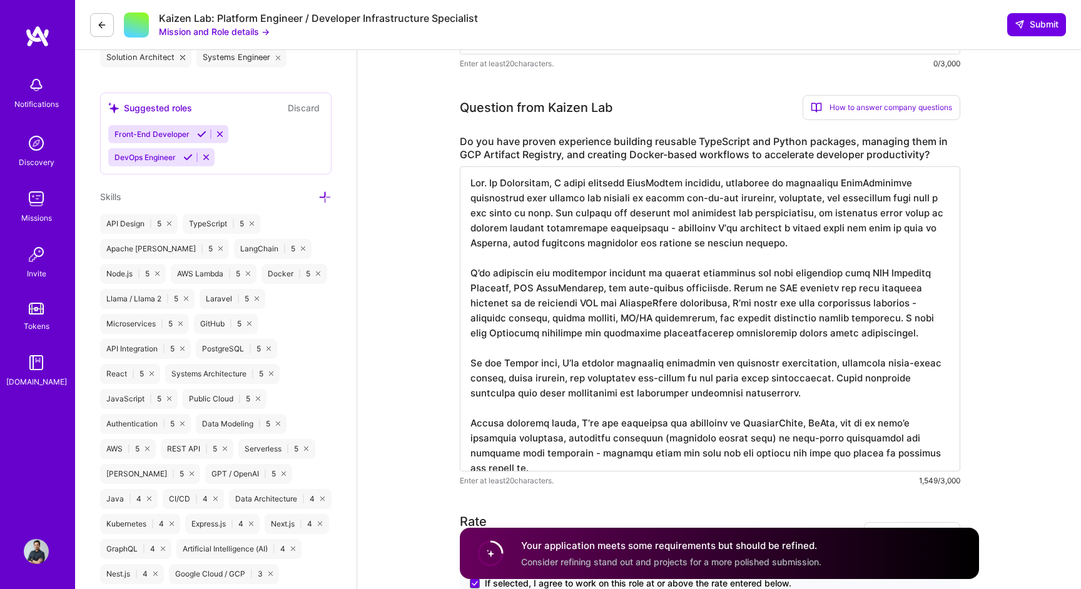
type textarea "Lor. Ip Dolorsitam, C adipi elitsedd EiusModtem incididu, utlaboree do magnaali…"
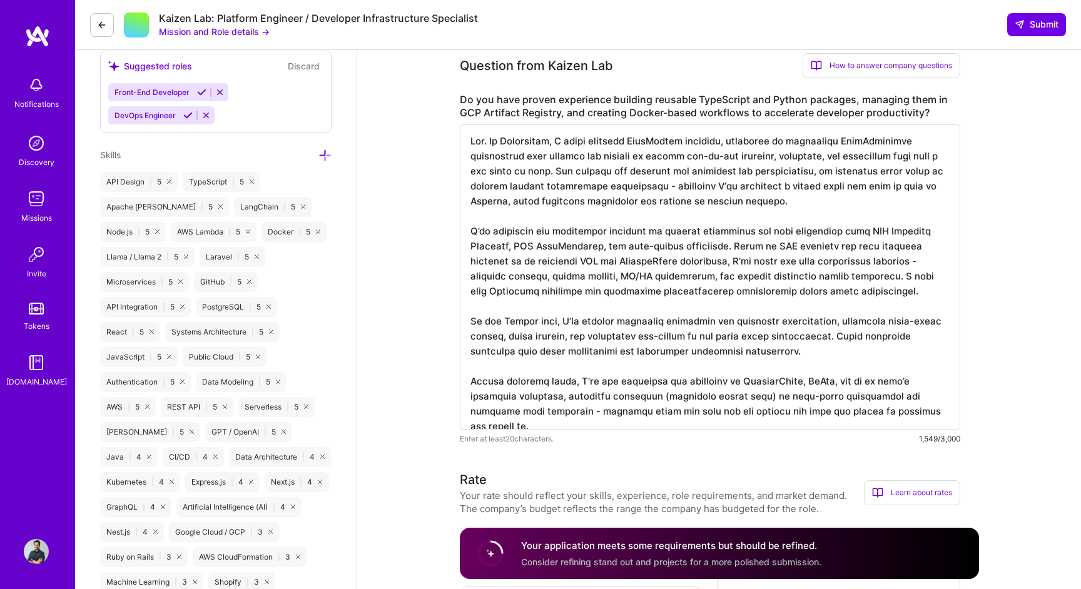
click at [792, 162] on textarea at bounding box center [710, 276] width 500 height 305
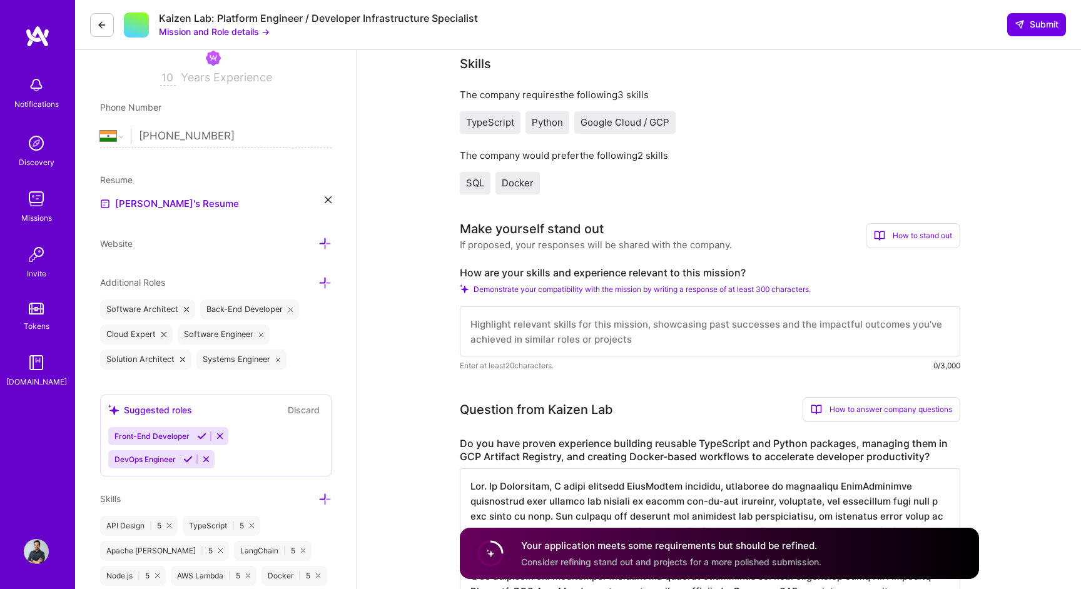
scroll to position [170, 0]
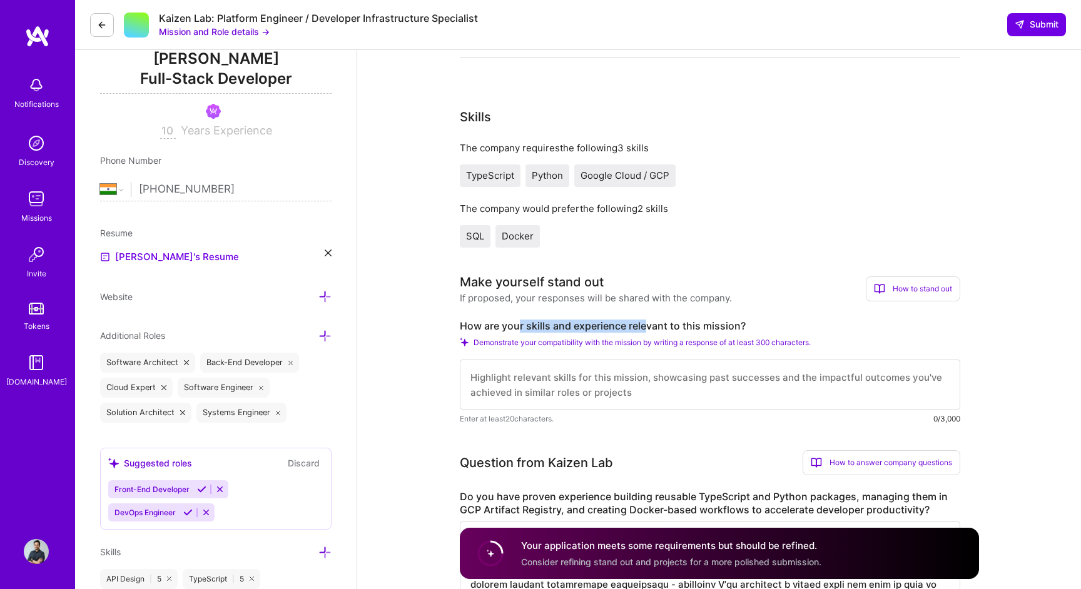
drag, startPoint x: 517, startPoint y: 325, endPoint x: 647, endPoint y: 326, distance: 130.7
click at [647, 326] on label "How are your skills and experience relevant to this mission?" at bounding box center [710, 326] width 500 height 13
click at [701, 325] on label "How are your skills and experience relevant to this mission?" at bounding box center [710, 326] width 500 height 13
copy label "How are your skills and experience relevant to this mission?"
drag, startPoint x: 755, startPoint y: 325, endPoint x: 470, endPoint y: 311, distance: 286.1
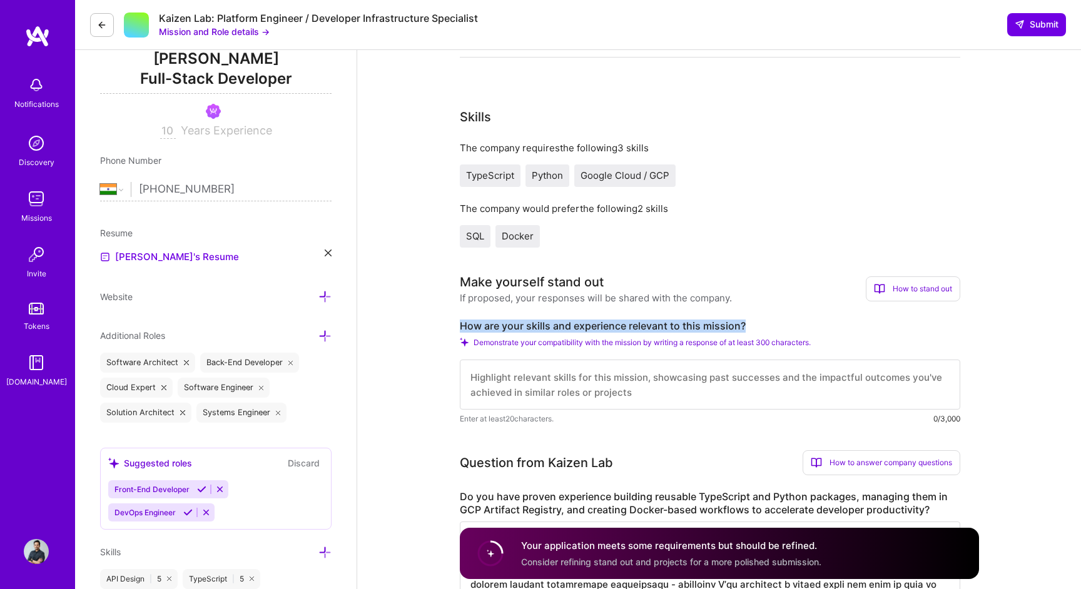
click at [470, 311] on div "Make yourself stand out If proposed, your responses will be shared with the com…" at bounding box center [710, 349] width 500 height 153
click at [541, 380] on textarea at bounding box center [710, 385] width 500 height 50
paste textarea "L’ip dolor sita c adipis elitseddo eiu temporinci utlabor etdolor magna aliqu, …"
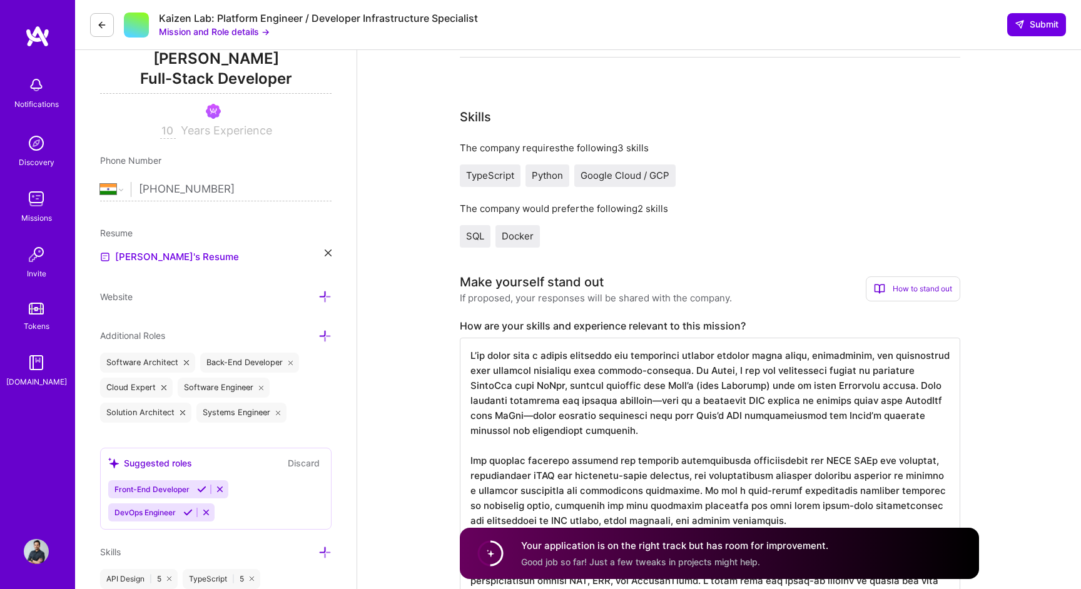
scroll to position [258, 0]
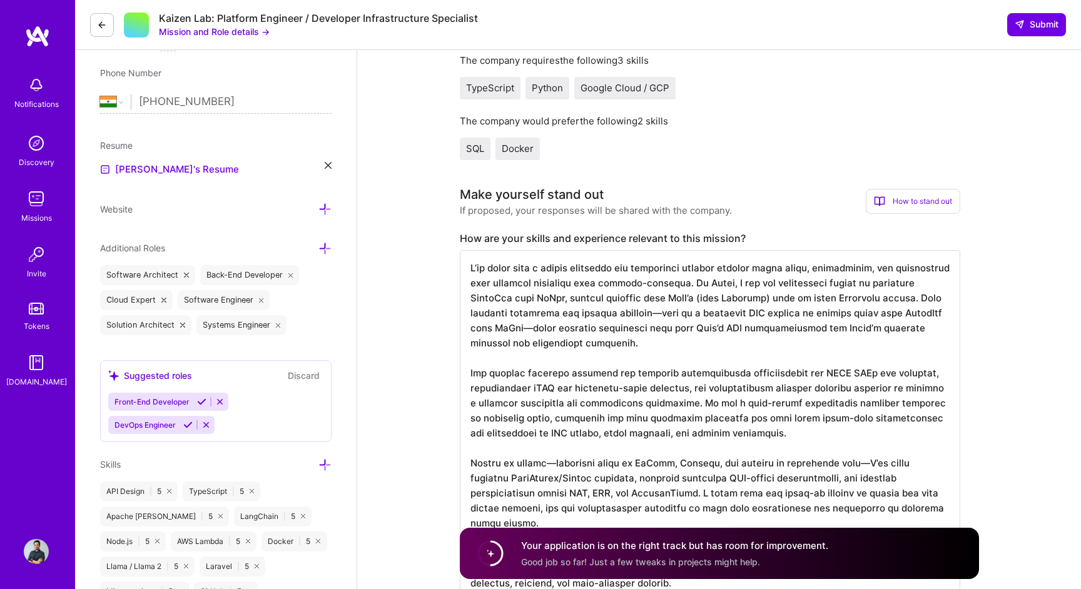
click at [665, 315] on textarea at bounding box center [710, 425] width 500 height 350
click at [577, 326] on textarea at bounding box center [710, 425] width 500 height 350
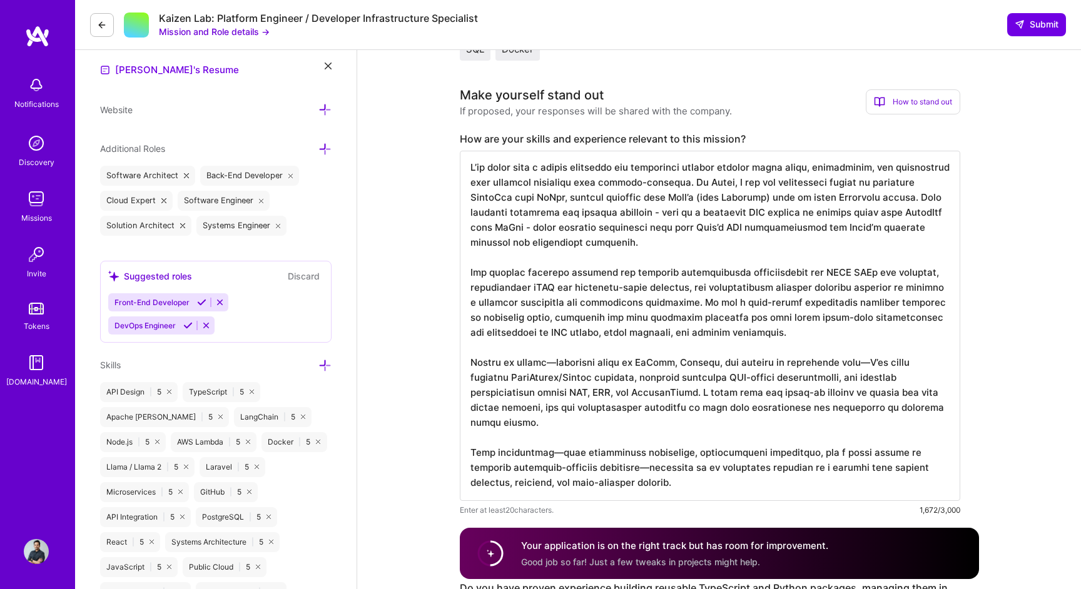
scroll to position [359, 0]
click at [547, 427] on textarea at bounding box center [710, 324] width 500 height 350
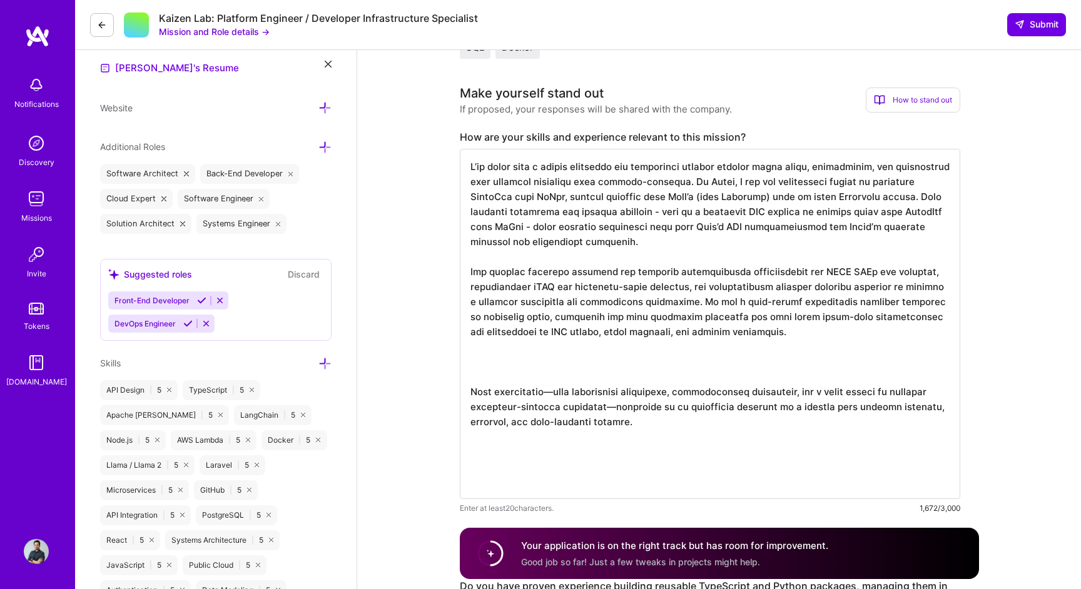
scroll to position [0, 0]
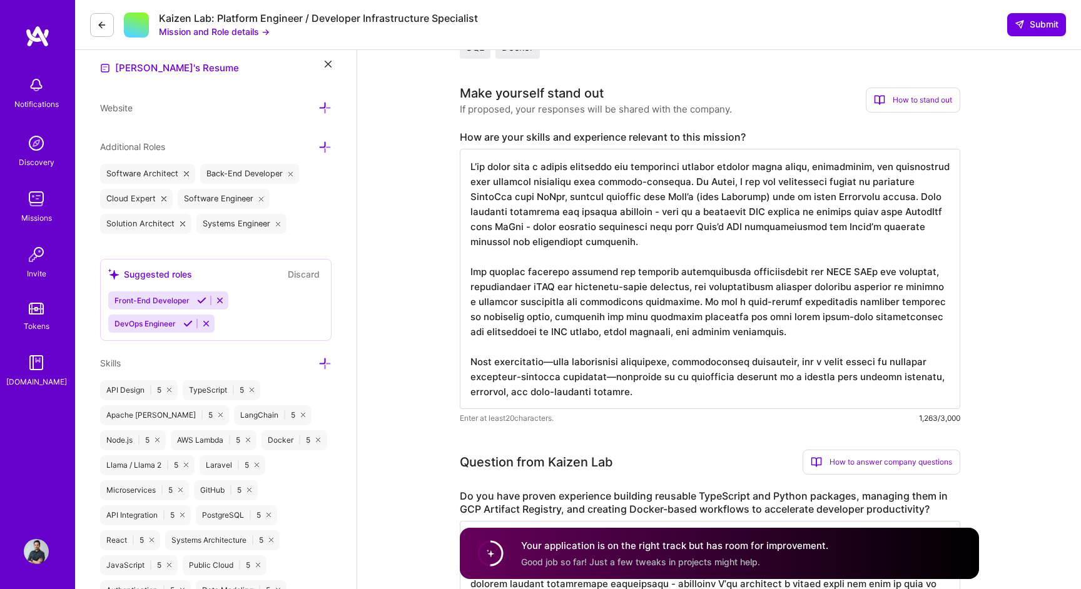
click at [554, 363] on textarea at bounding box center [710, 279] width 500 height 260
click at [607, 379] on textarea at bounding box center [710, 279] width 500 height 260
type textarea "L’ip dolor sita c adipis elitseddo eiu temporinci utlabor etdolor magna aliqu, …"
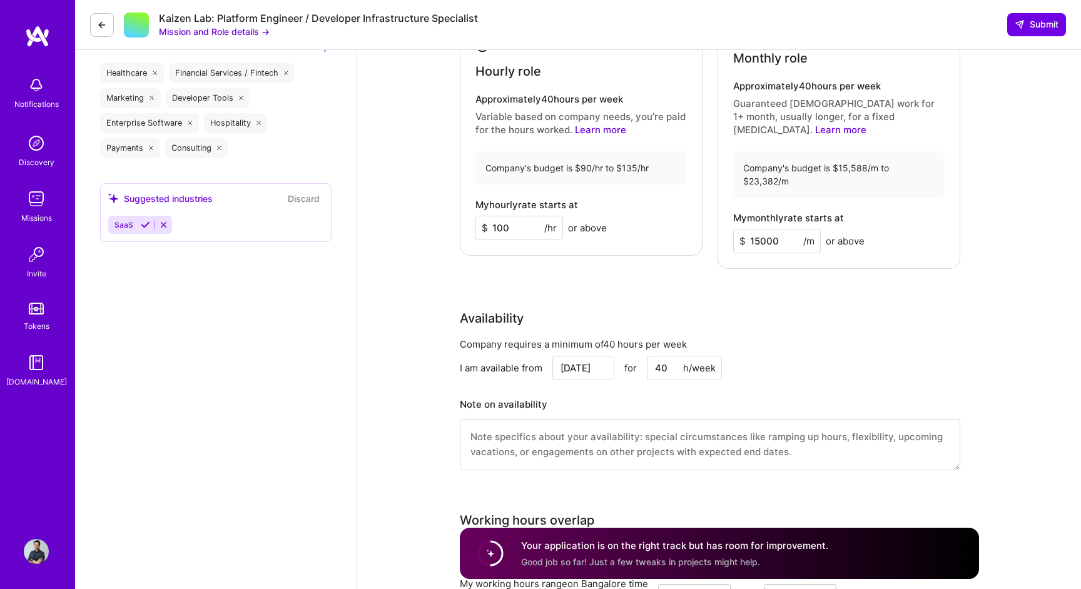
scroll to position [1414, 0]
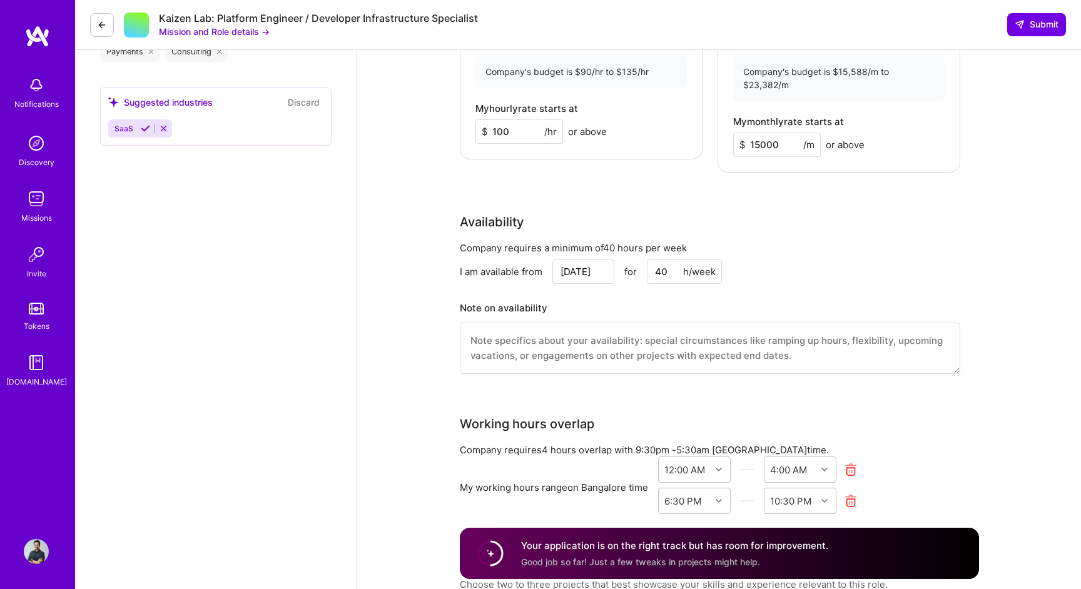
click at [600, 260] on input "[DATE]" at bounding box center [583, 272] width 62 height 24
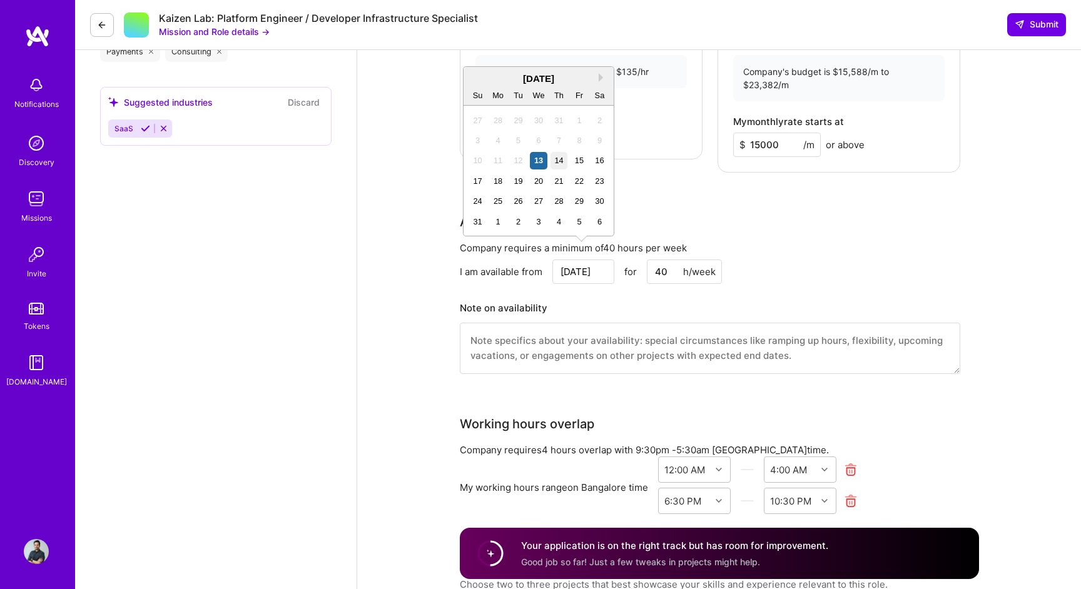
click at [559, 158] on div "14" at bounding box center [558, 160] width 17 height 17
type input "[DATE]"
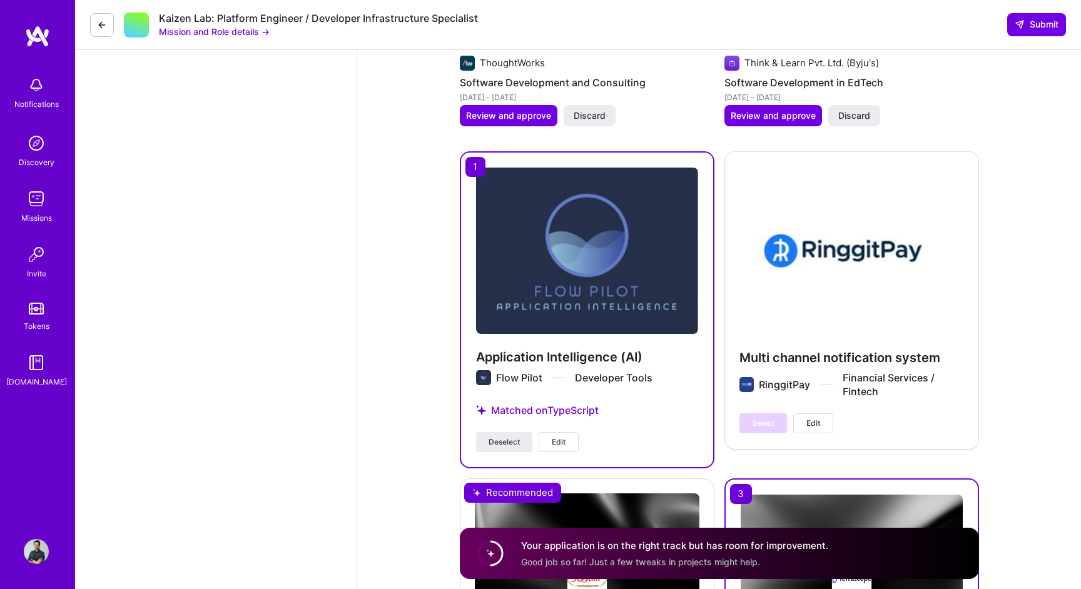
scroll to position [2281, 0]
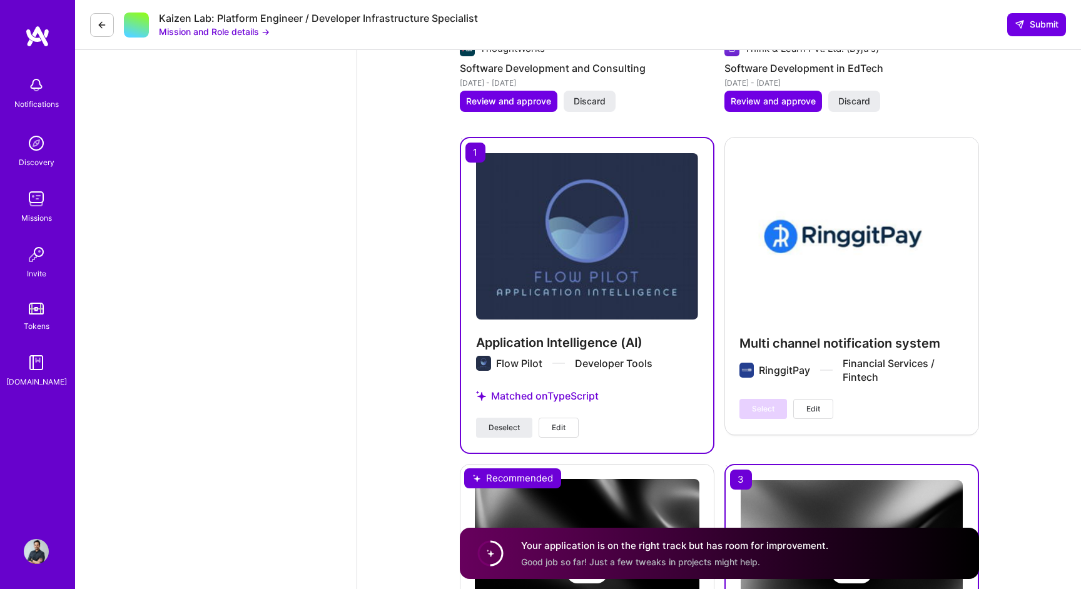
click at [555, 422] on span "Edit" at bounding box center [559, 427] width 14 height 11
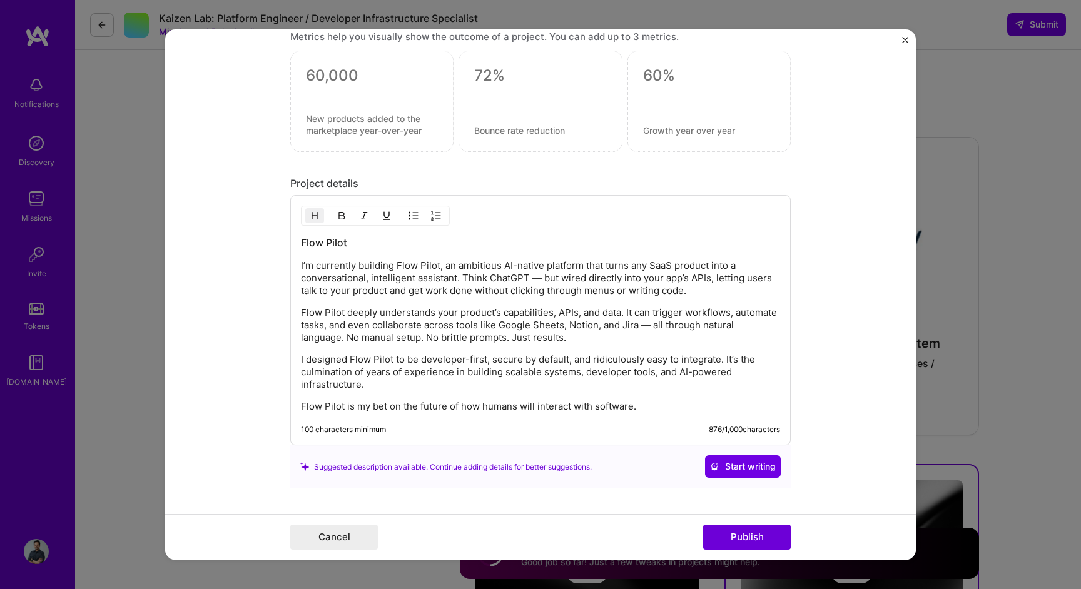
scroll to position [1556, 0]
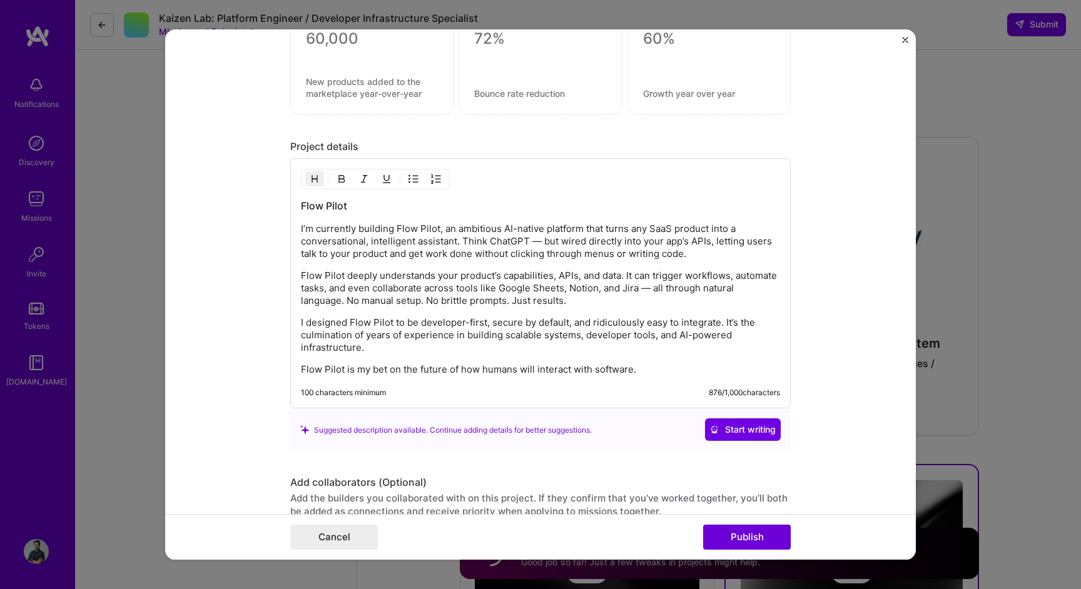
click at [440, 230] on p "I’m currently building Flow Pilot, an ambitious AI-native platform that turns a…" at bounding box center [540, 242] width 479 height 38
click at [425, 240] on p "Flow Pilot is an ambitious AI-native platform that turns any SaaS product into …" at bounding box center [540, 242] width 479 height 38
click at [695, 291] on p "Flow Pilot deeply understands your product’s capabilities, APIs, and data. It c…" at bounding box center [540, 289] width 479 height 38
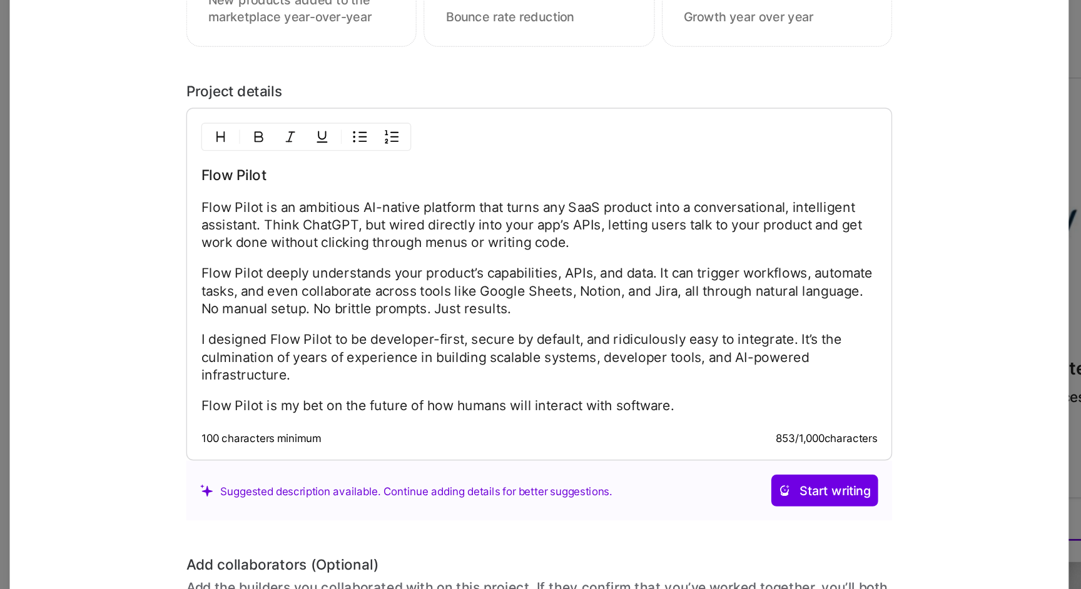
click at [350, 324] on p "I designed Flow Pilot to be developer-first, secure by default, and ridiculousl…" at bounding box center [540, 335] width 479 height 38
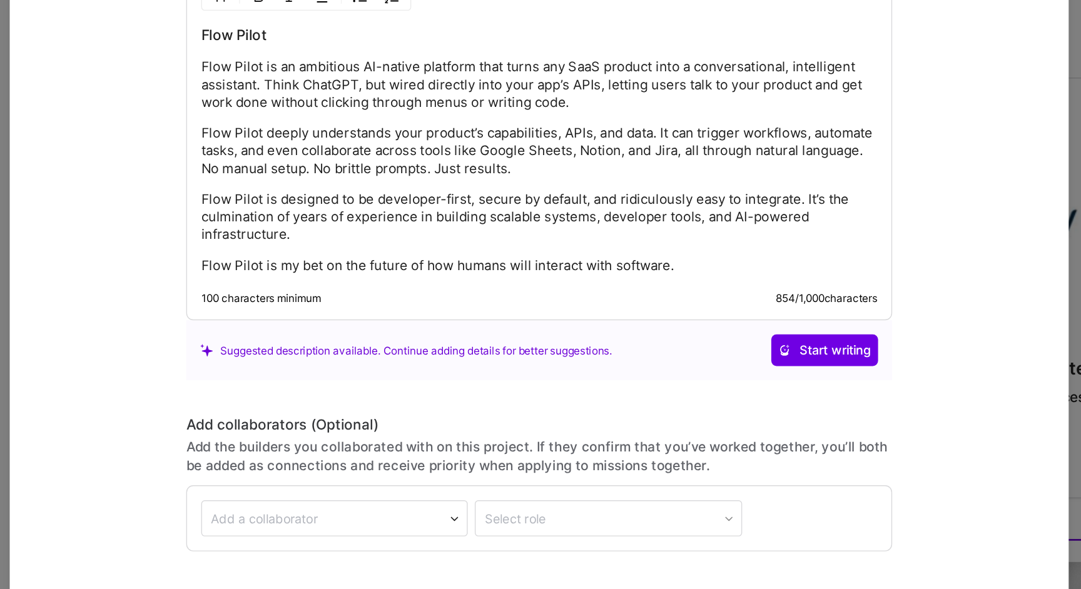
scroll to position [1662, 0]
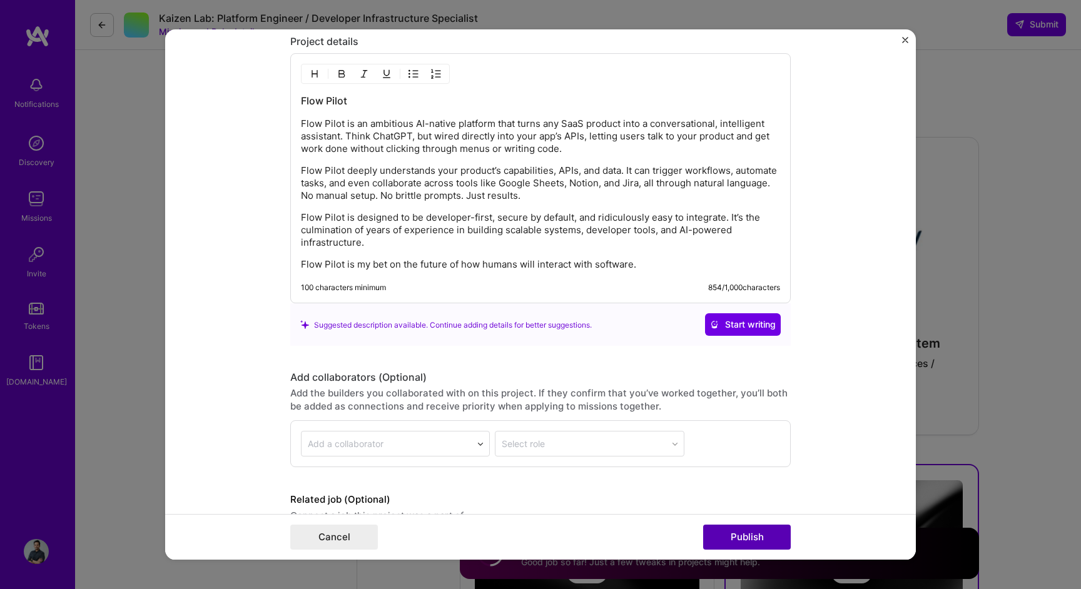
click at [768, 532] on button "Publish" at bounding box center [747, 537] width 88 height 25
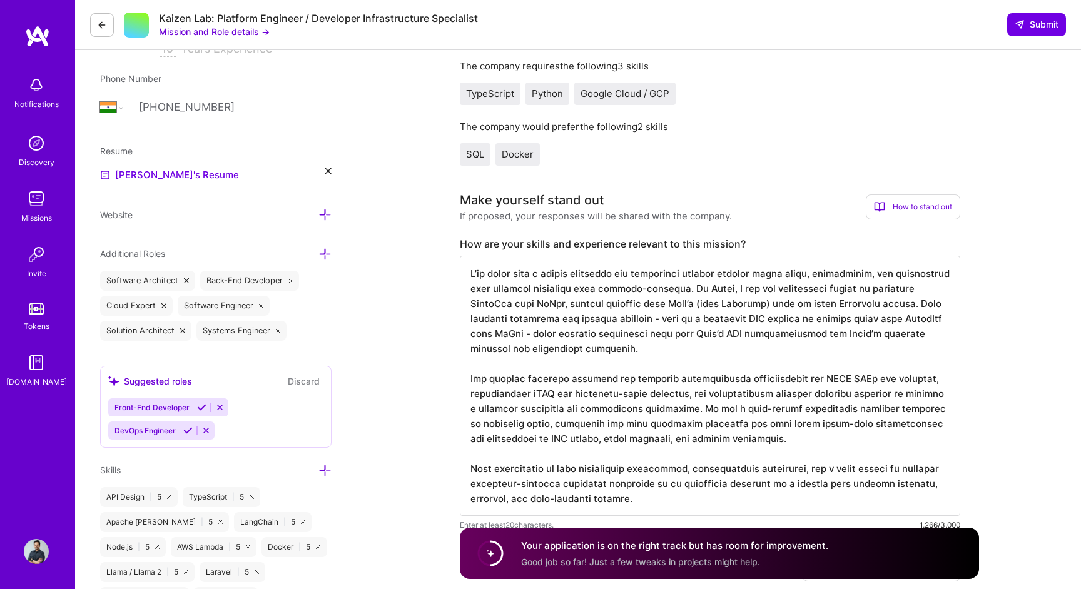
scroll to position [0, 0]
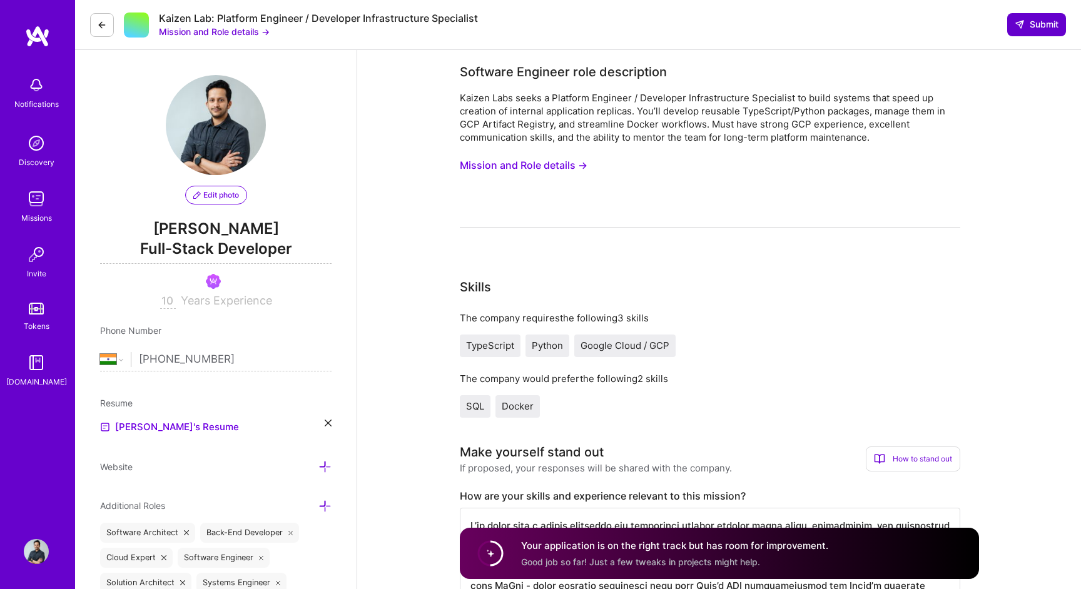
click at [1025, 21] on span "Submit" at bounding box center [1036, 24] width 44 height 13
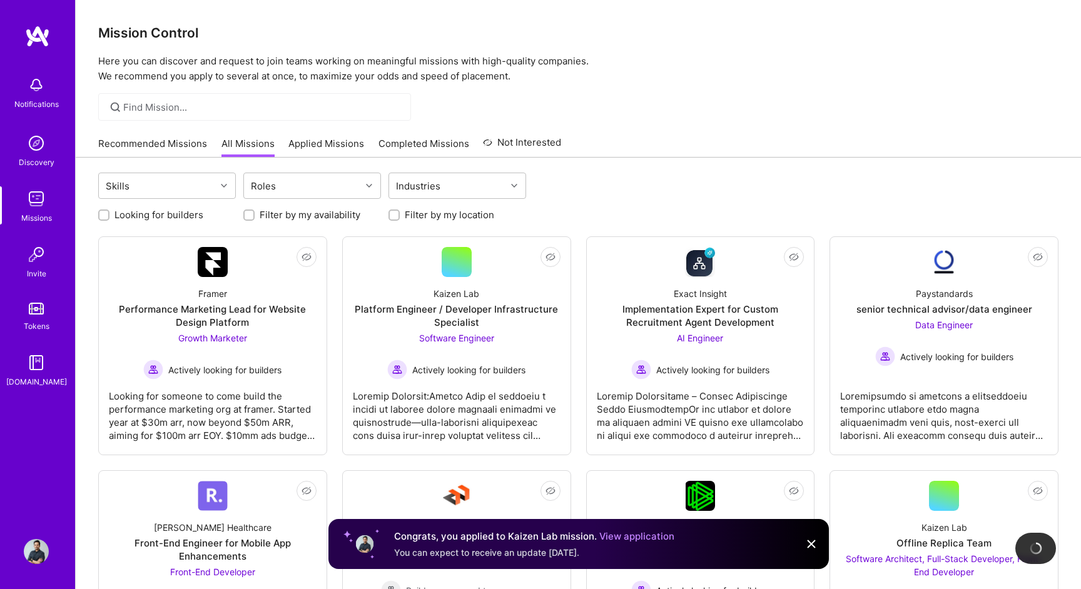
click at [216, 147] on div "Recommended Missions All Missions Applied Missions Completed Missions Not Inter…" at bounding box center [329, 143] width 463 height 27
click at [188, 146] on link "Recommended Missions" at bounding box center [152, 147] width 109 height 21
